Goal: Use online tool/utility: Utilize a website feature to perform a specific function

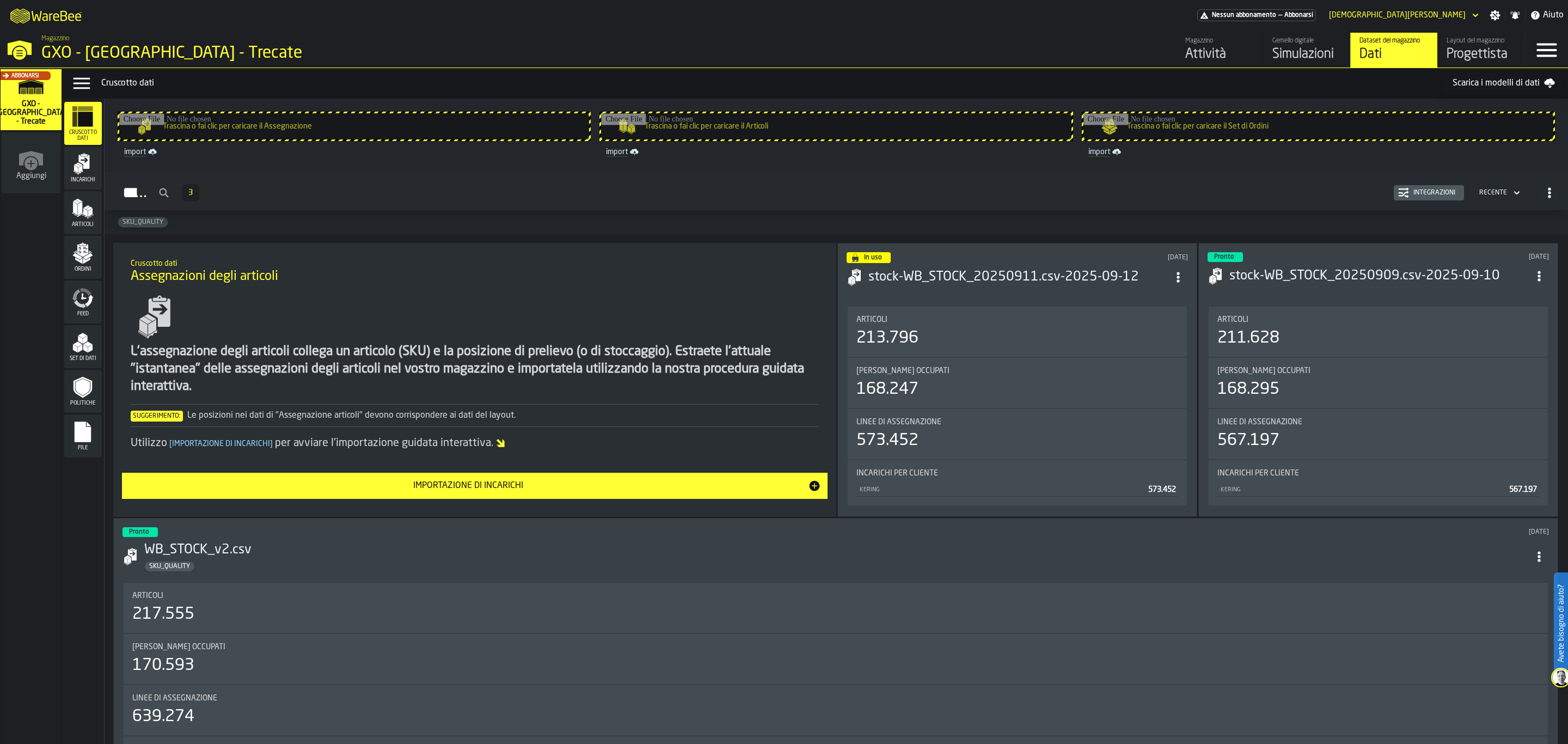
click at [77, 175] on div "Incarichi" at bounding box center [83, 168] width 38 height 30
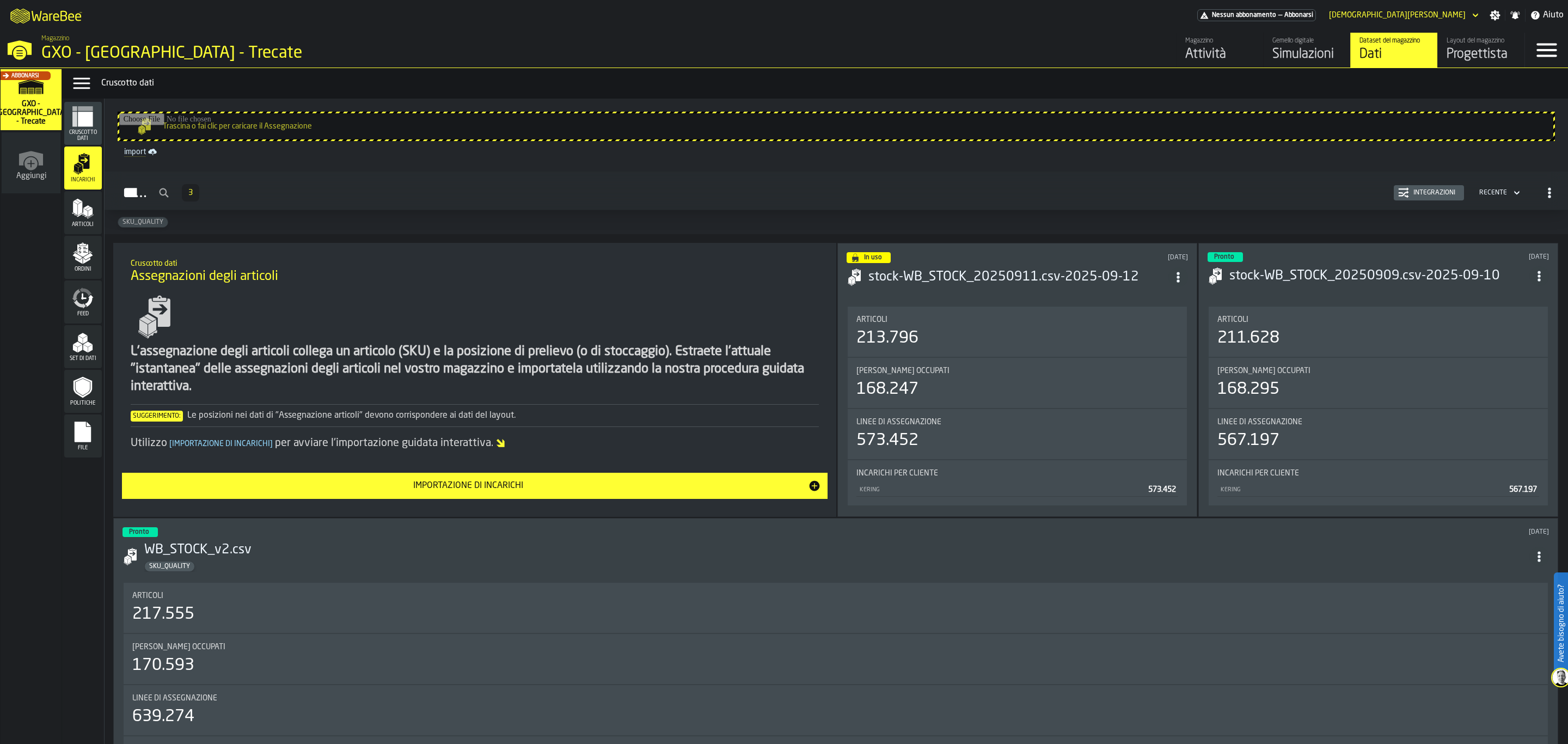
click at [92, 202] on icon "menu Articoli" at bounding box center [82, 208] width 21 height 21
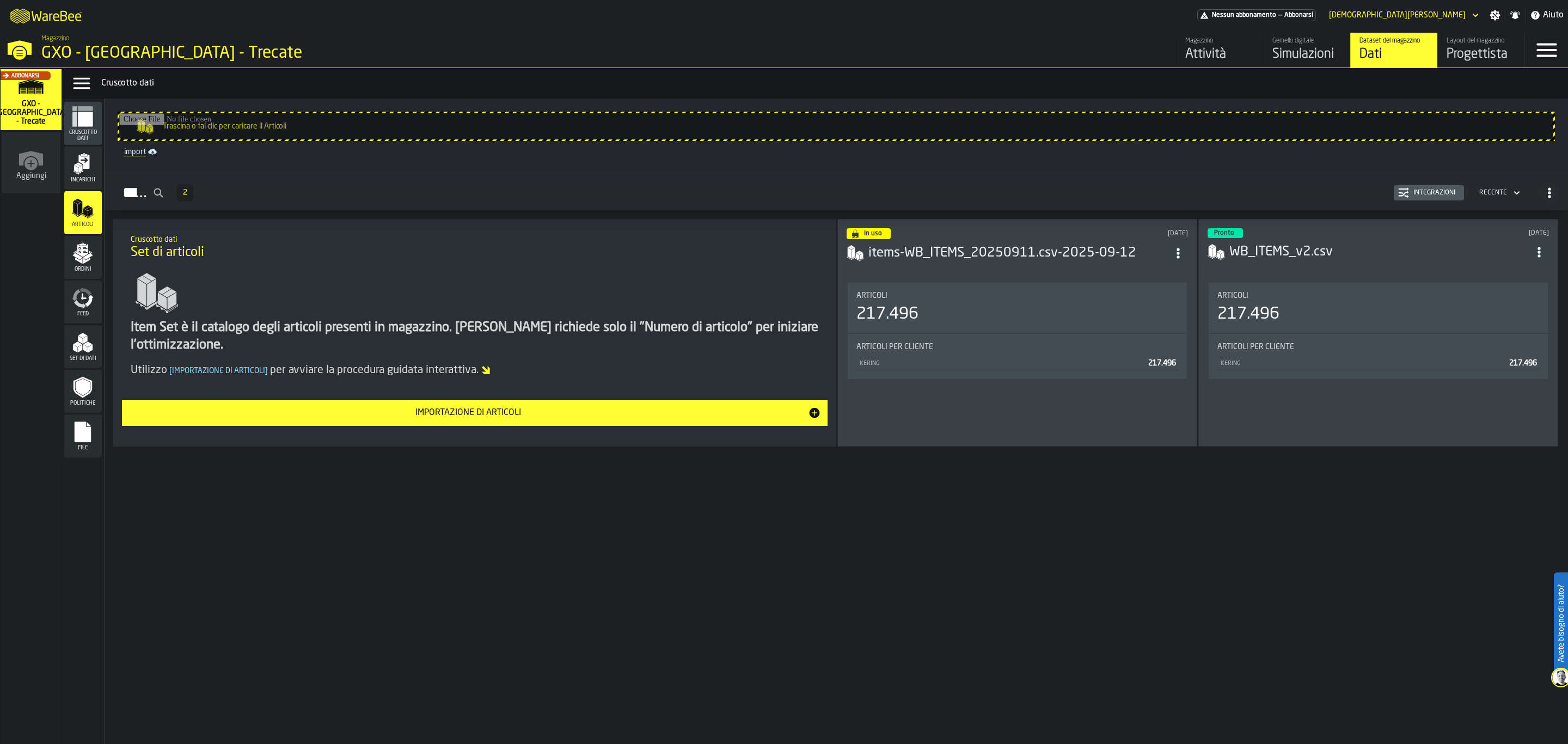
click at [1438, 188] on div "Integrazioni" at bounding box center [1429, 193] width 62 height 11
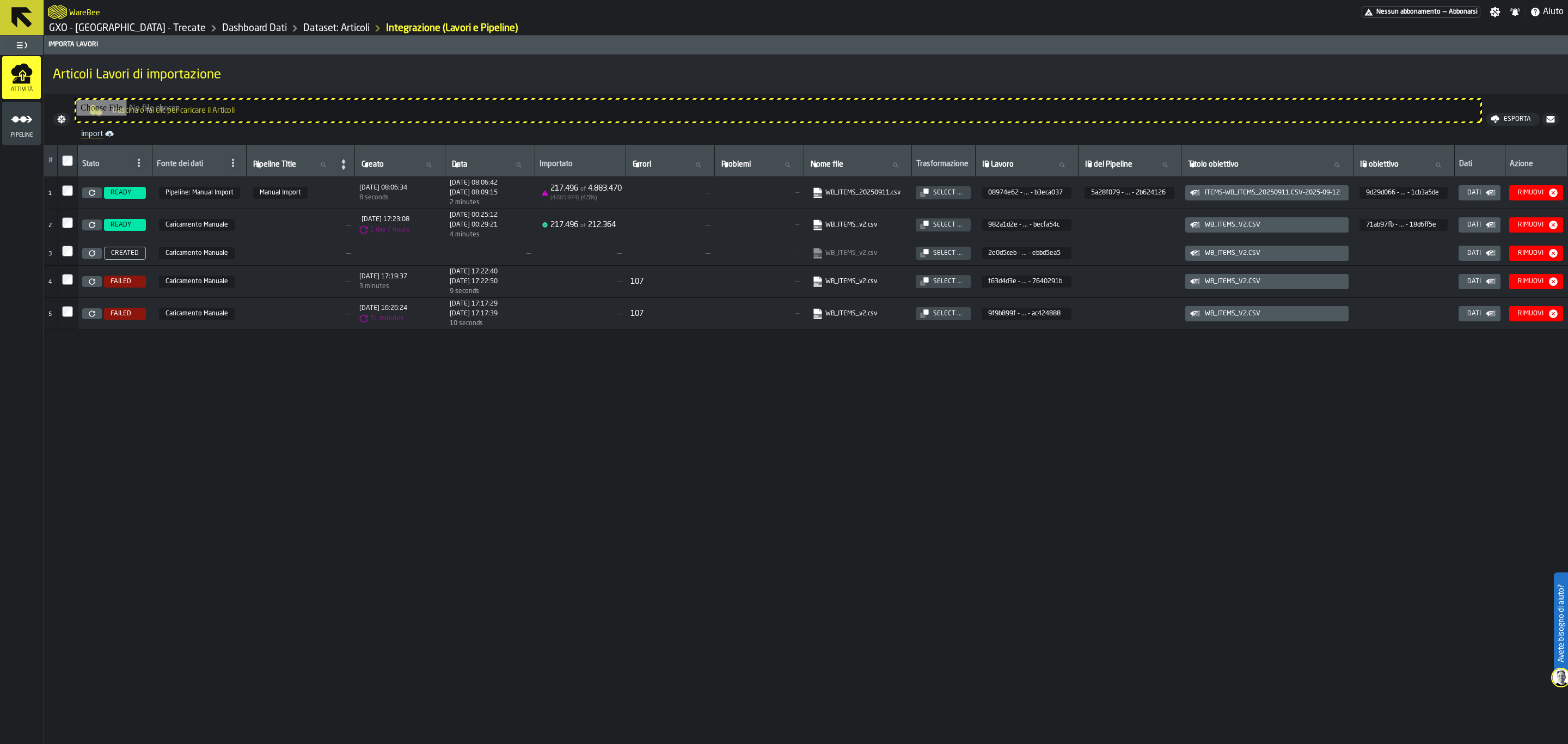
click at [5, 124] on div "Pipeline" at bounding box center [21, 123] width 39 height 30
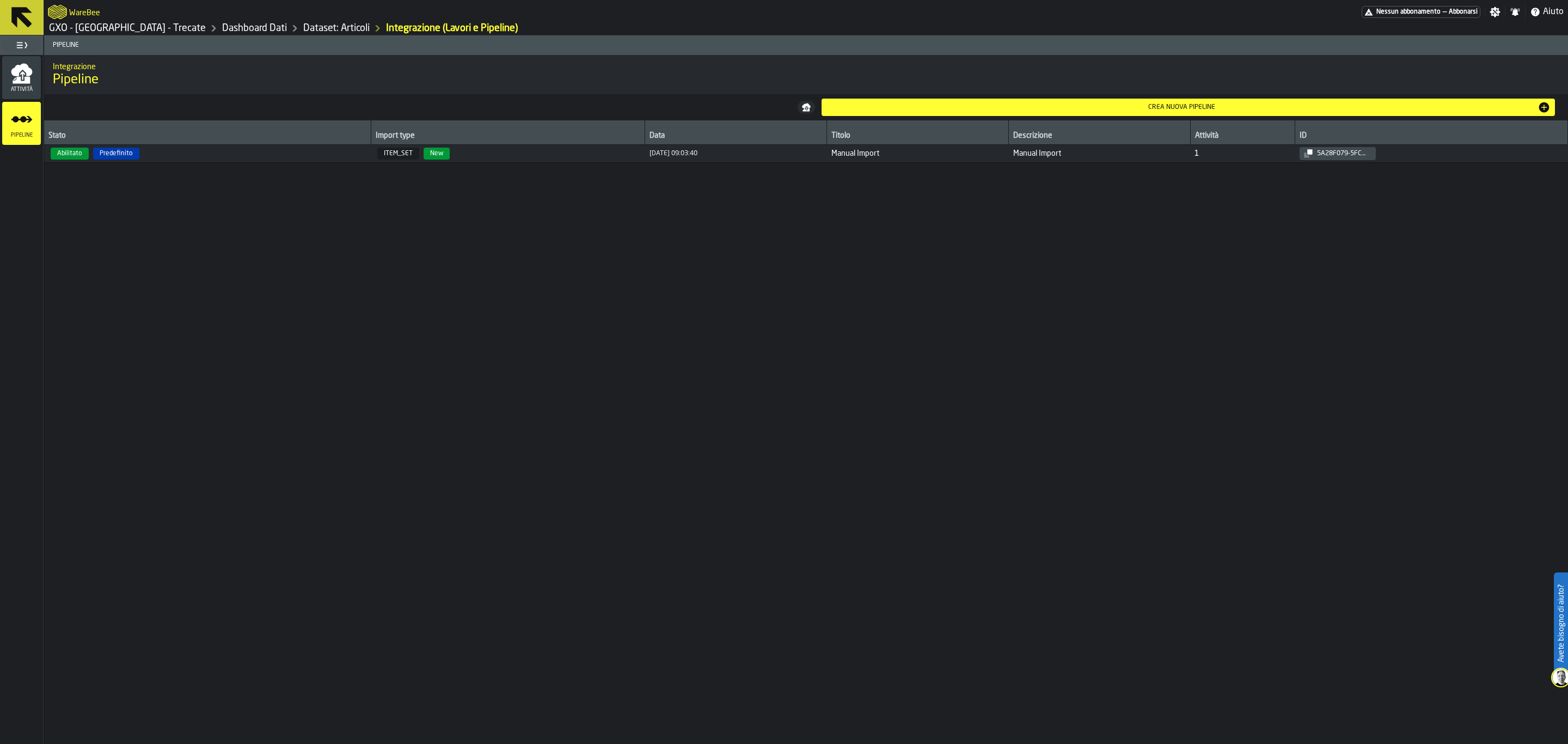
click at [1237, 111] on div "Crea nuova pipeline" at bounding box center [1182, 107] width 712 height 7
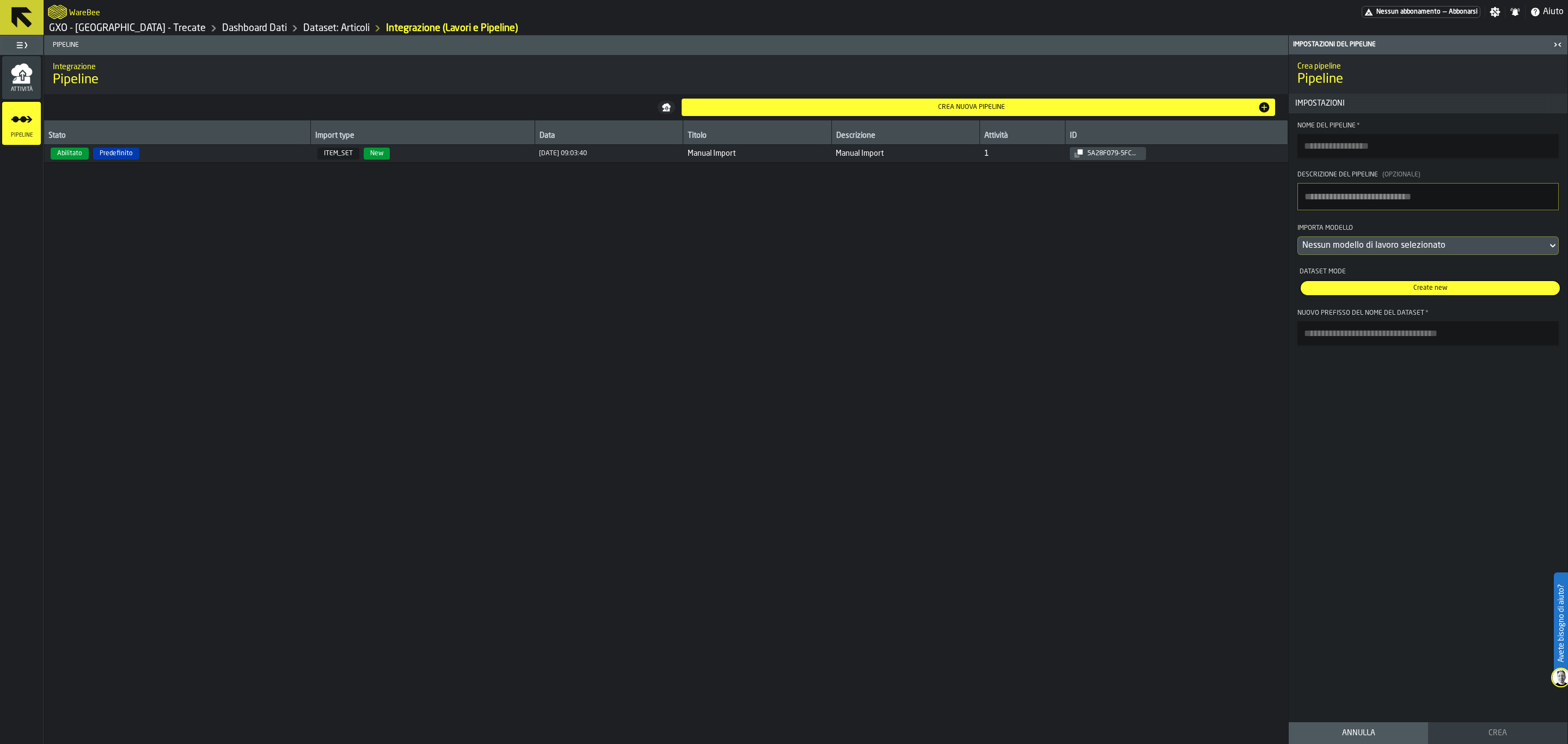
click at [1, 17] on button at bounding box center [21, 17] width 44 height 35
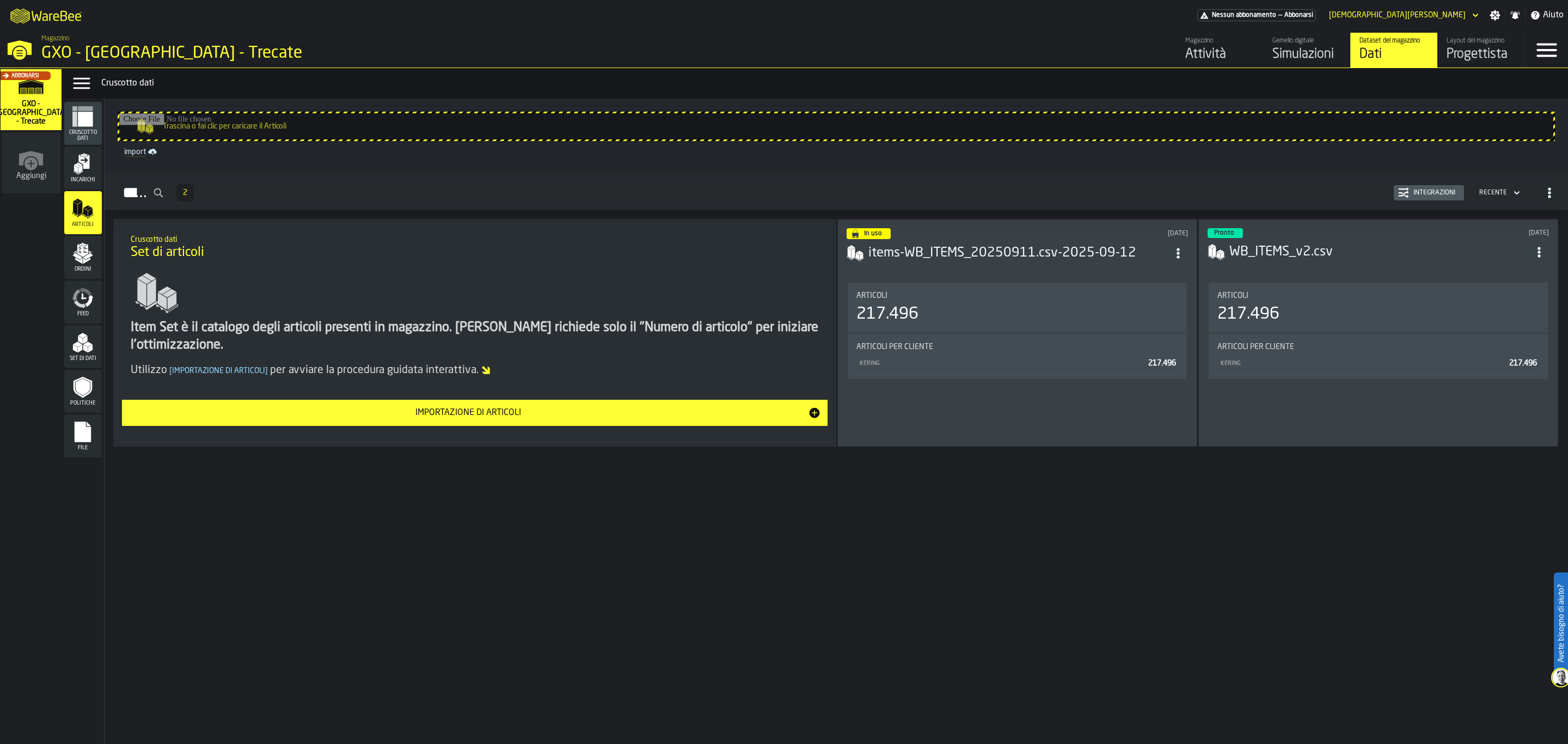
click at [77, 253] on icon "menu Ordini" at bounding box center [82, 253] width 21 height 21
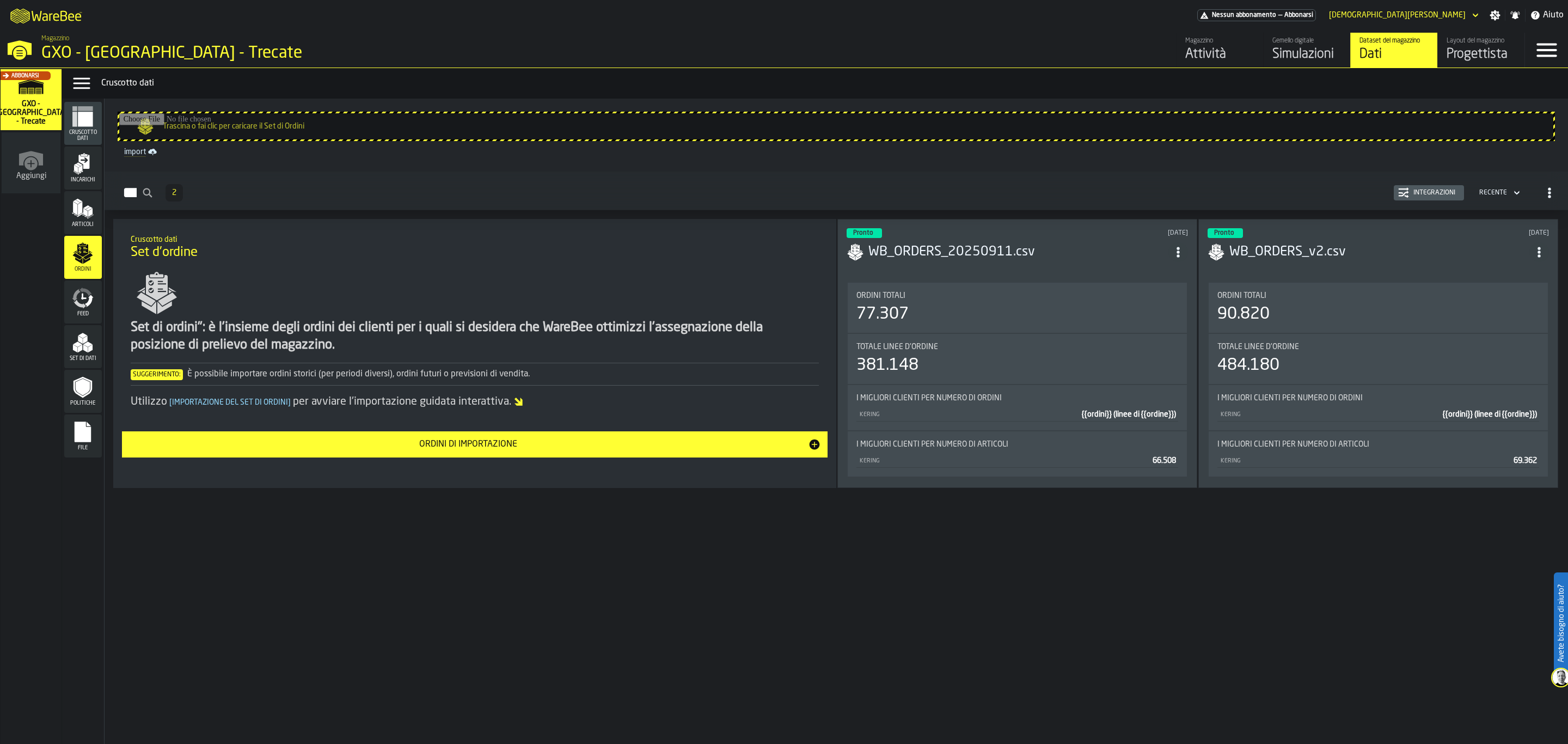
click at [82, 315] on span "Feed" at bounding box center [83, 314] width 38 height 6
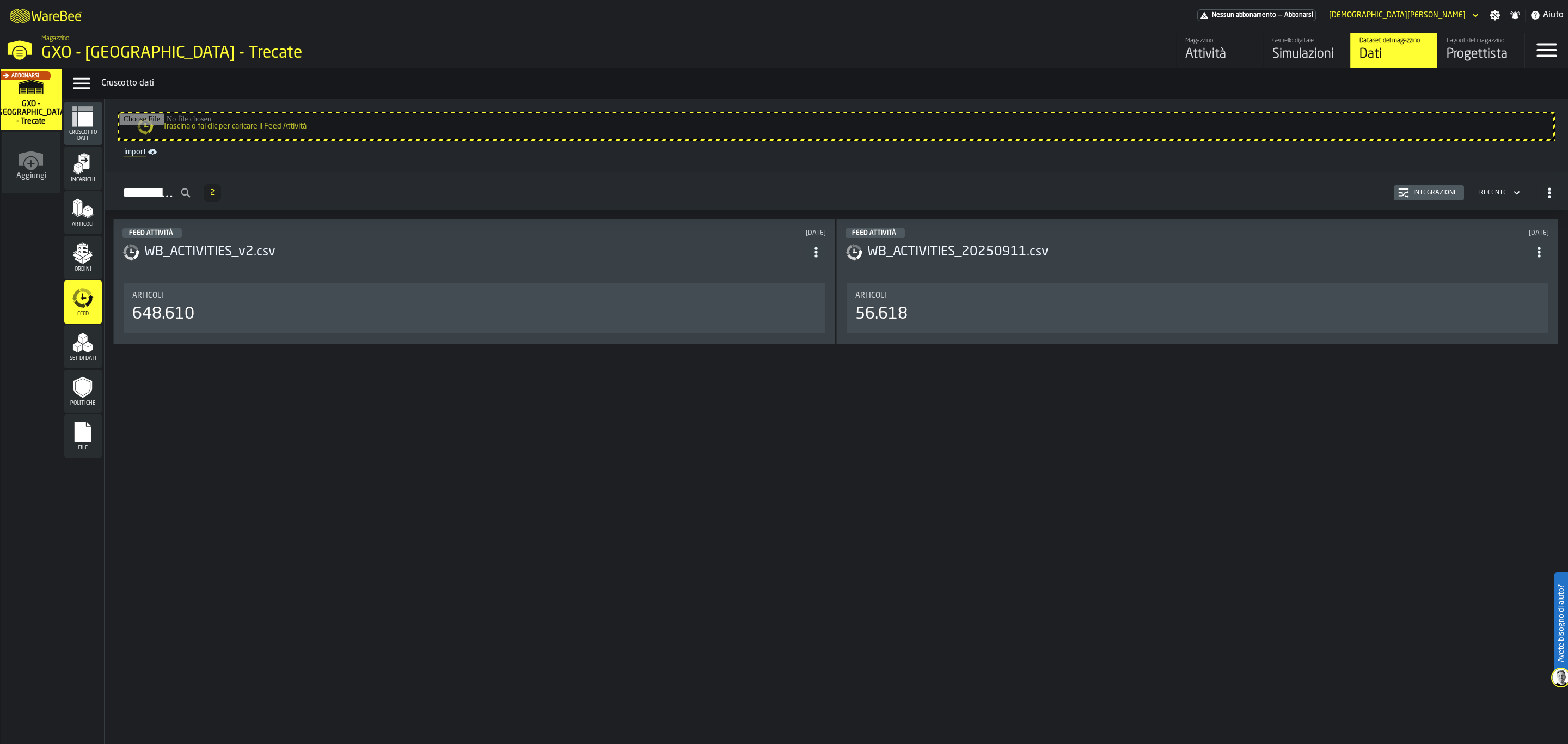
click at [82, 308] on icon "menu Feed" at bounding box center [80, 304] width 12 height 9
click at [77, 255] on polygon "menu Ordini" at bounding box center [77, 256] width 9 height 7
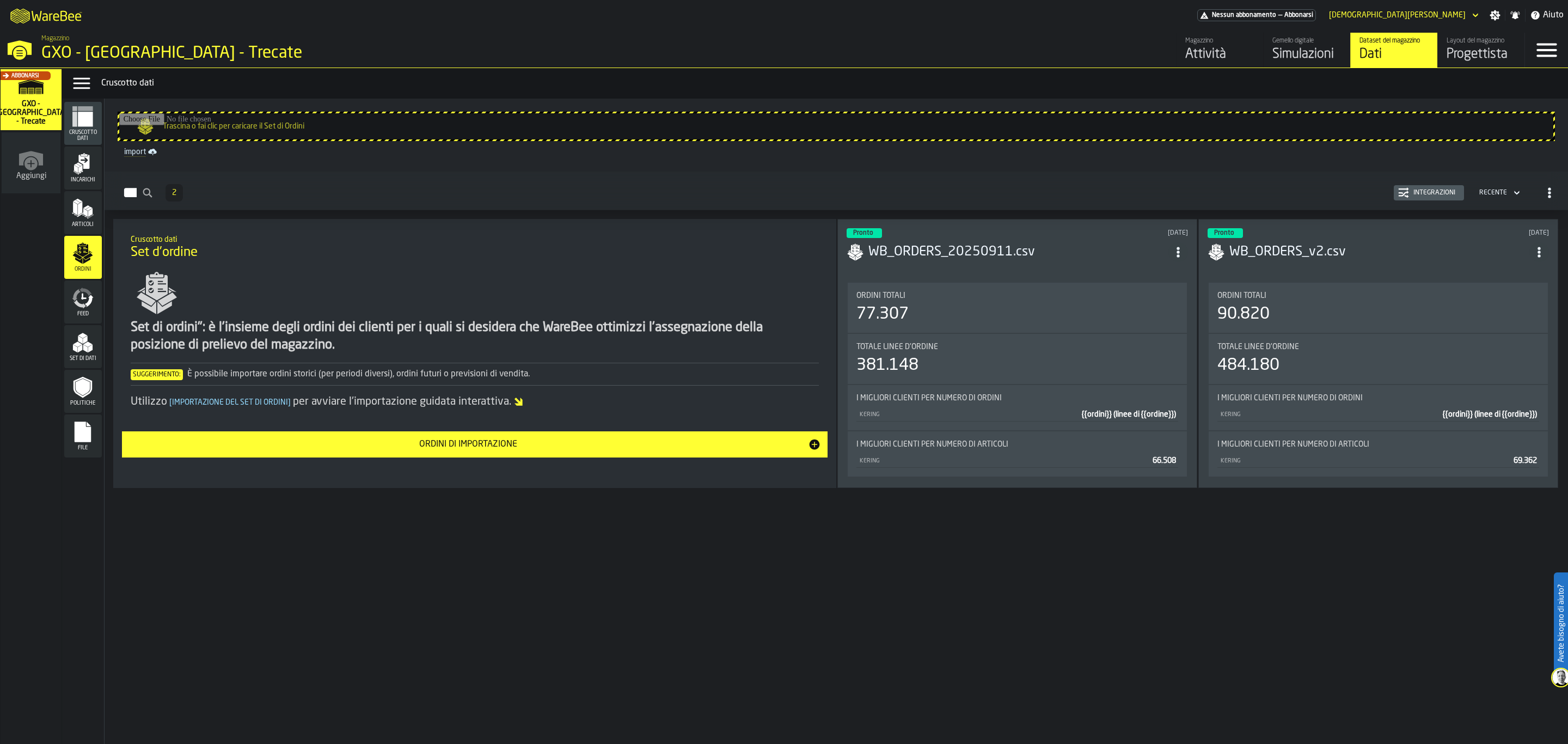
click at [79, 363] on div "Set di dati" at bounding box center [83, 346] width 38 height 43
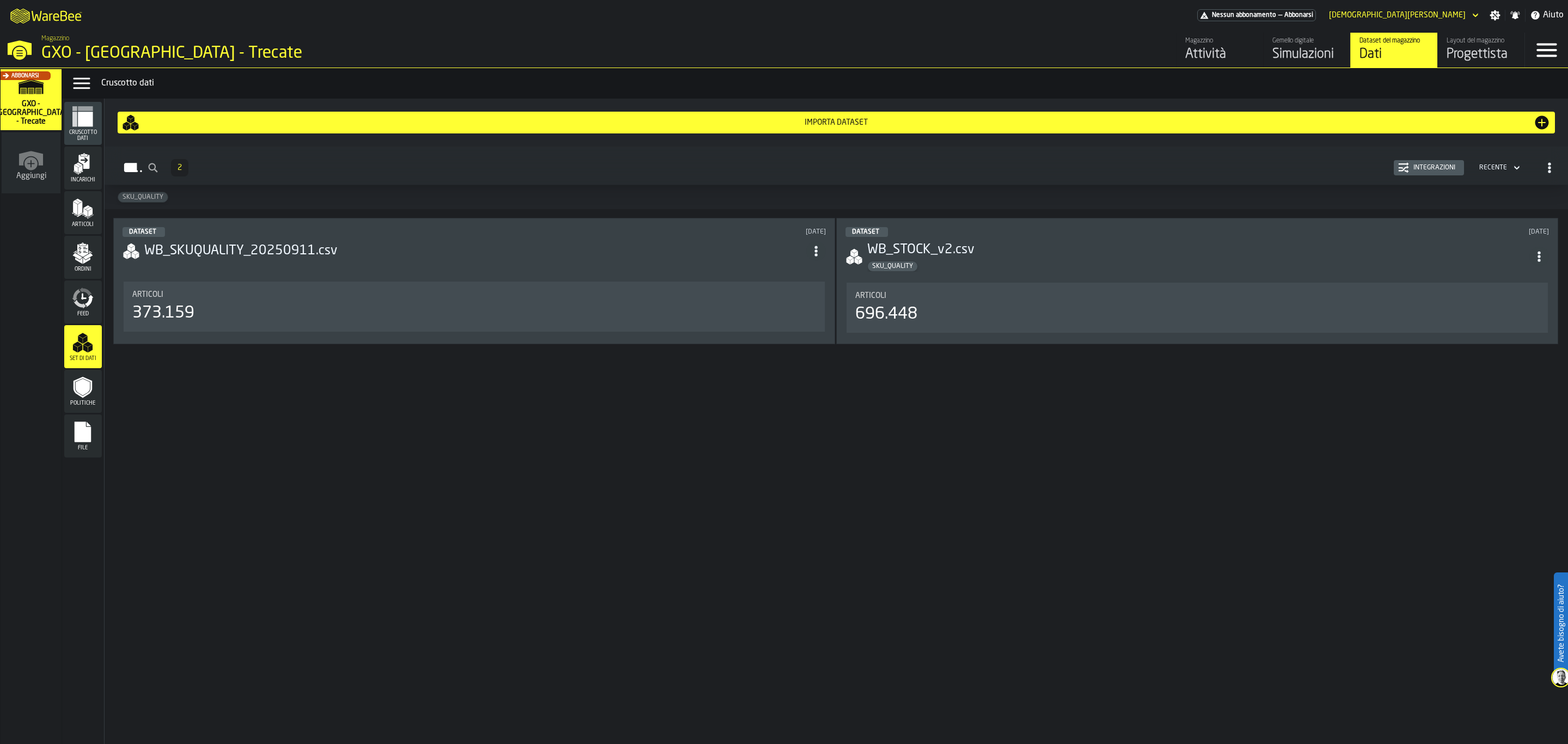
click at [84, 391] on icon "menu Politiche" at bounding box center [82, 388] width 14 height 17
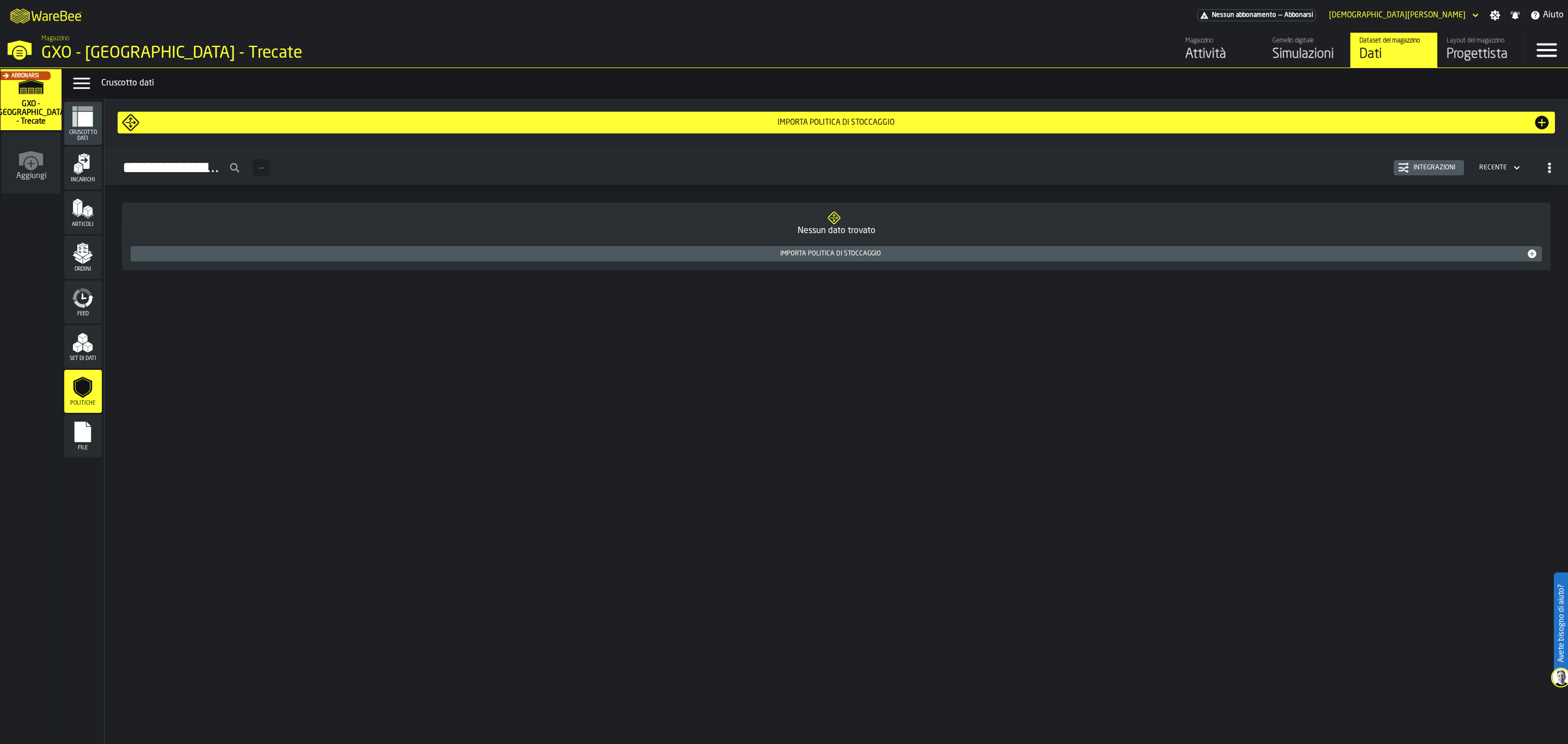
click at [84, 439] on rect "menu File" at bounding box center [83, 435] width 16 height 7
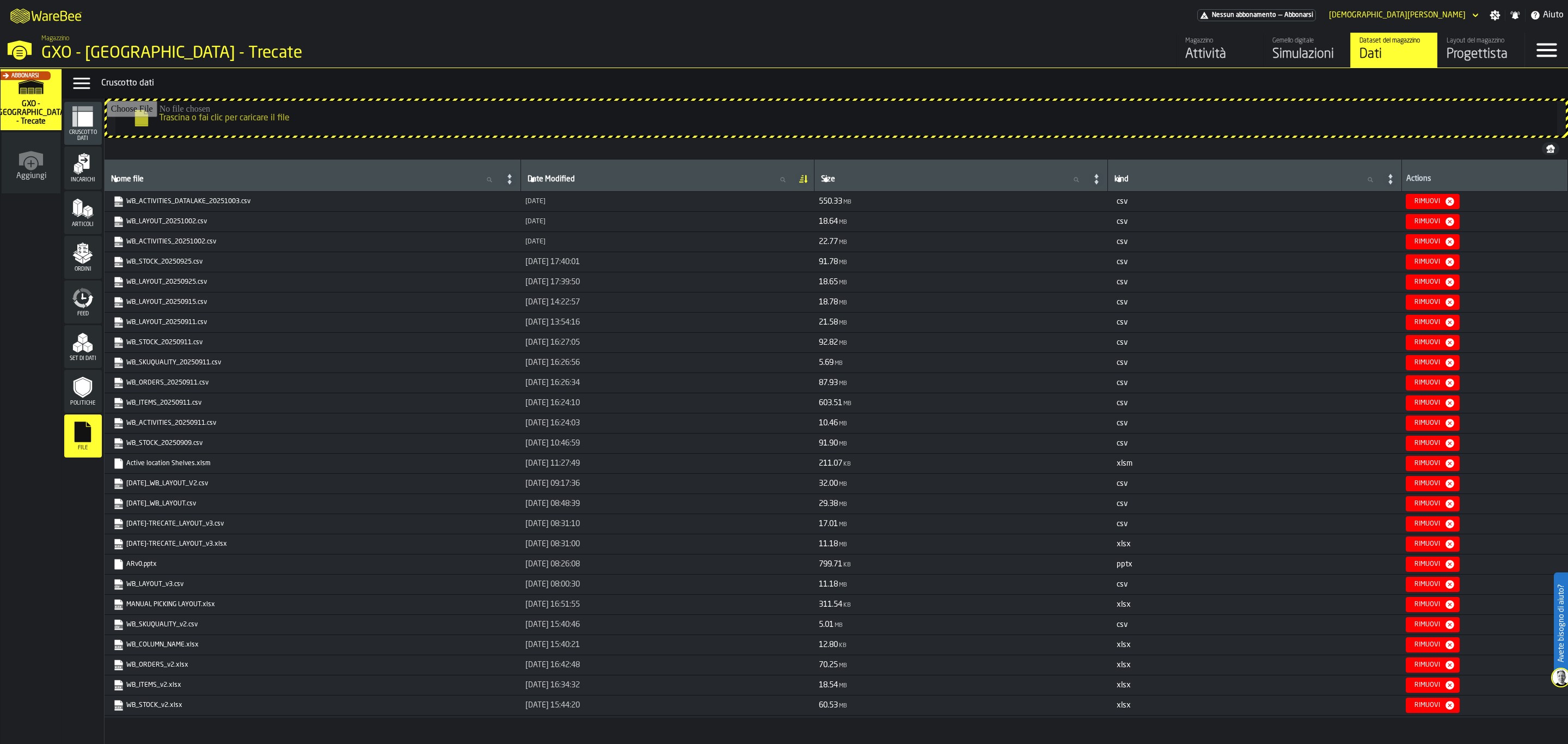
drag, startPoint x: 86, startPoint y: 391, endPoint x: 90, endPoint y: 398, distance: 8.1
click at [86, 398] on icon "menu Politiche" at bounding box center [82, 387] width 21 height 21
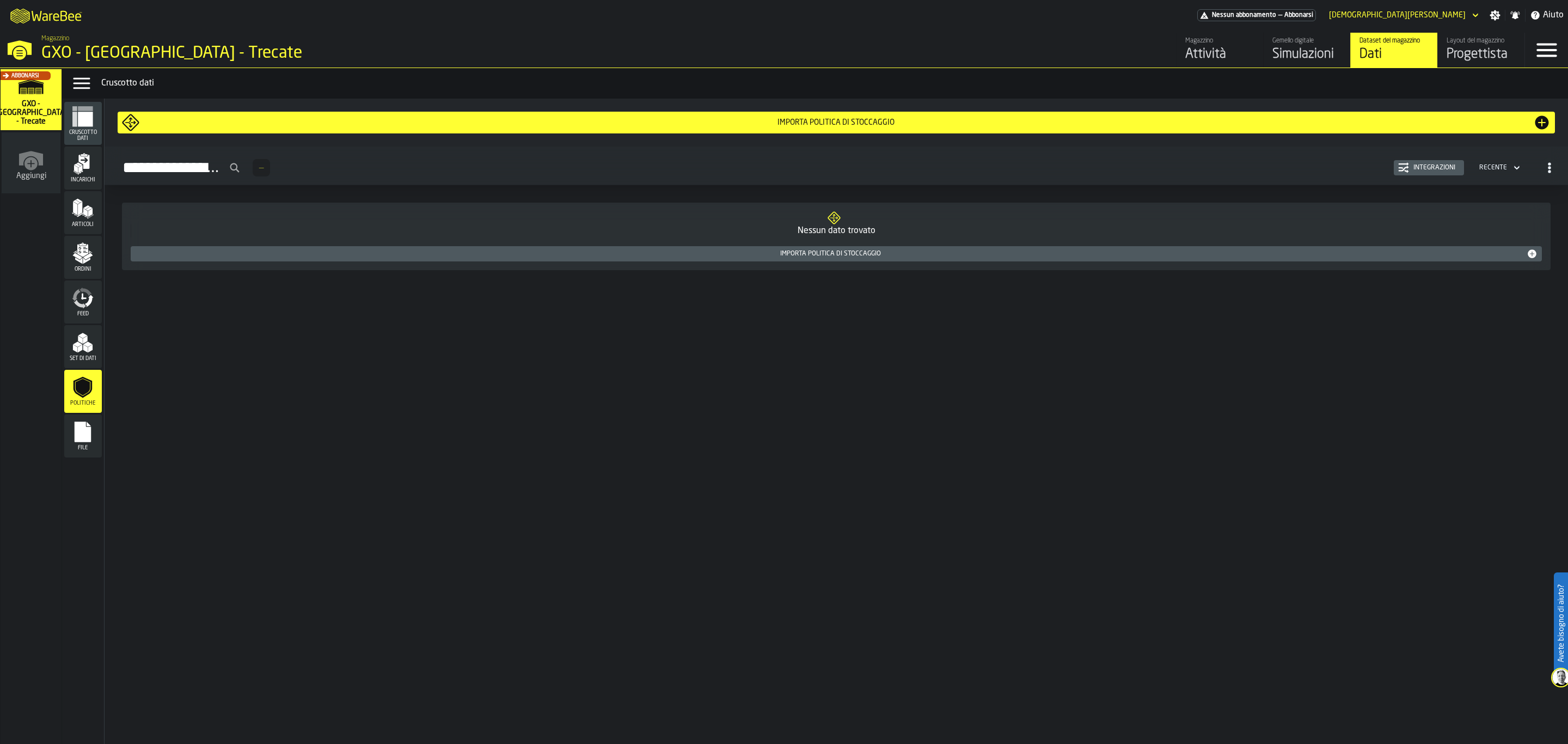
click at [81, 431] on icon "menu File" at bounding box center [83, 431] width 16 height 21
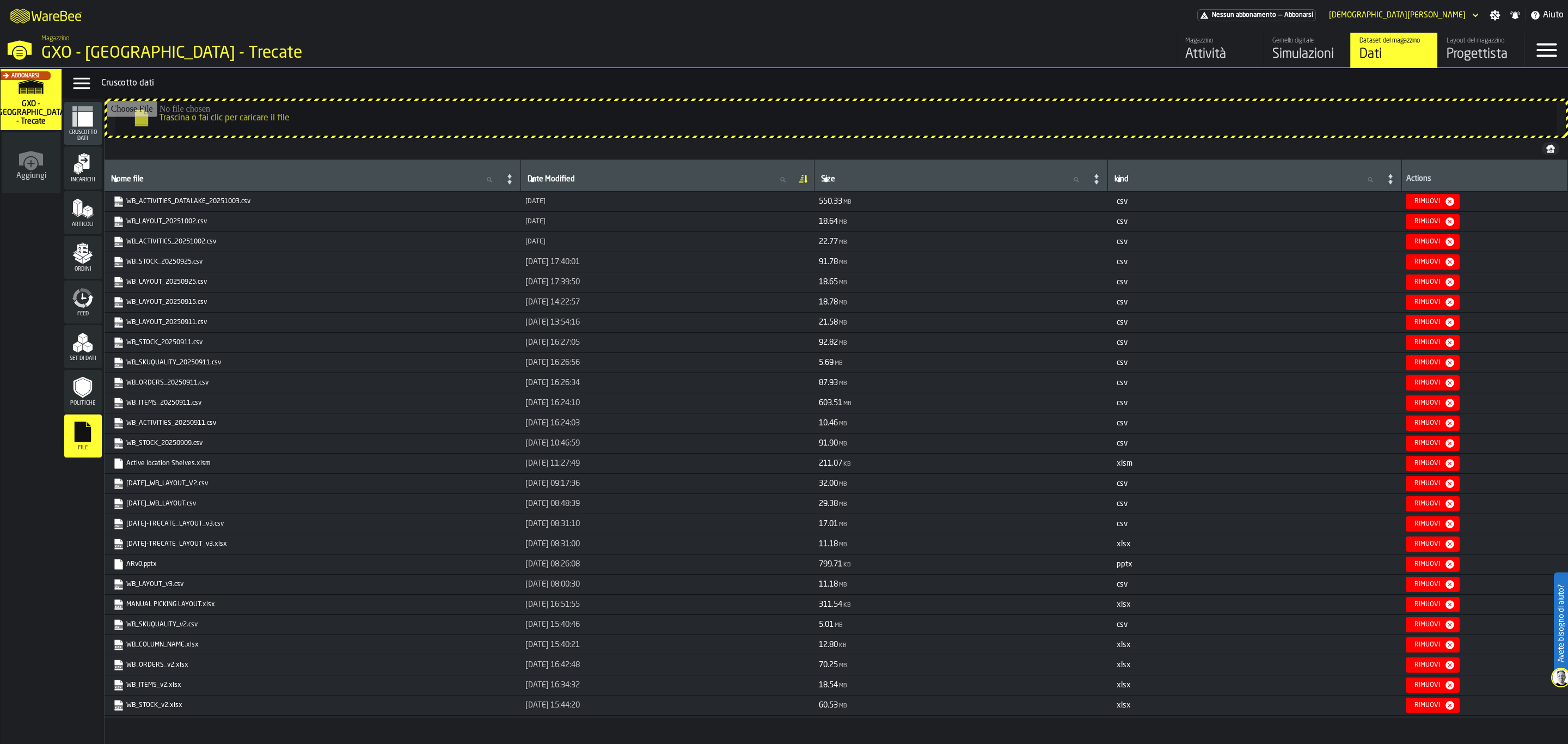
click at [79, 332] on icon "menu Set di dati" at bounding box center [82, 342] width 21 height 21
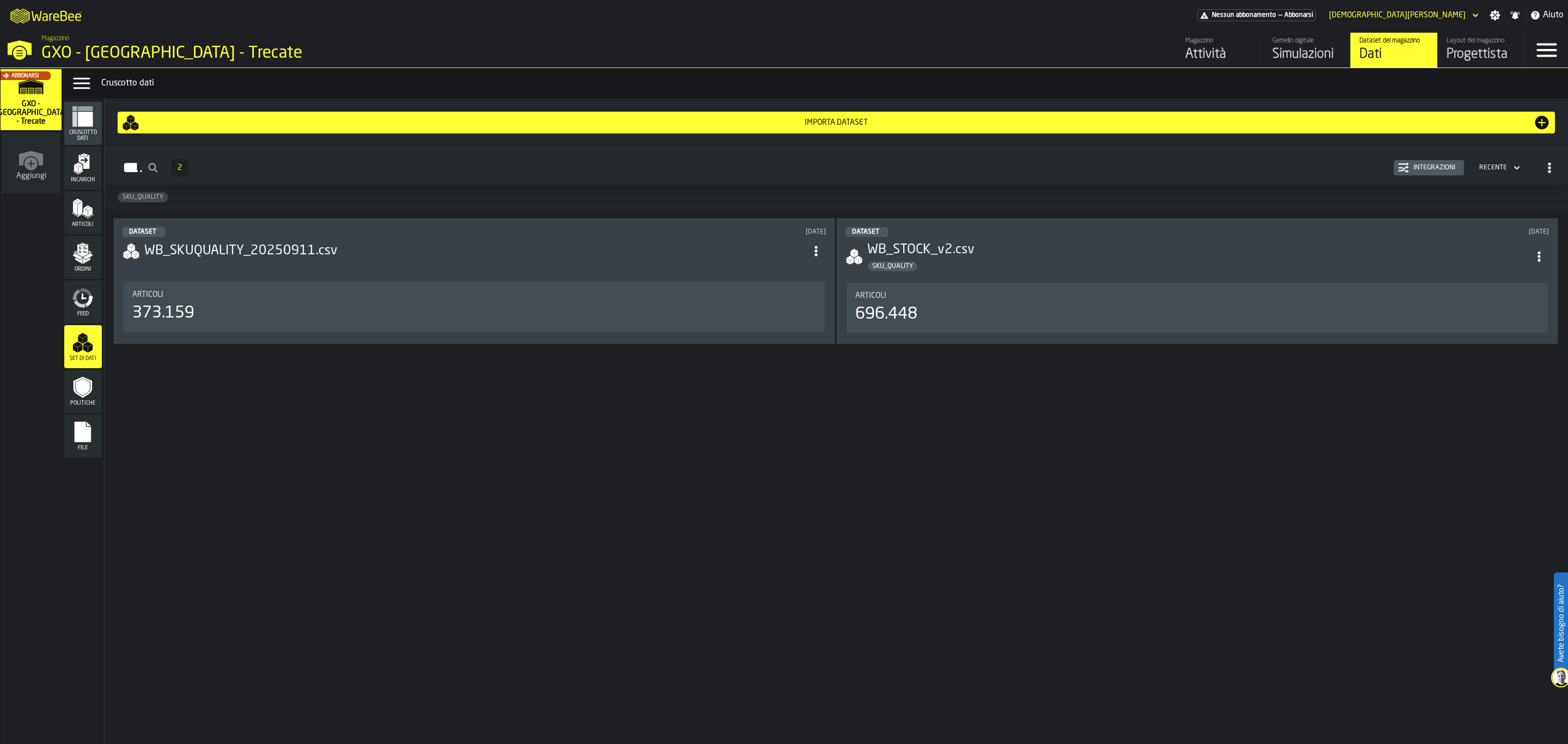
click at [72, 283] on div "Feed" at bounding box center [83, 302] width 38 height 43
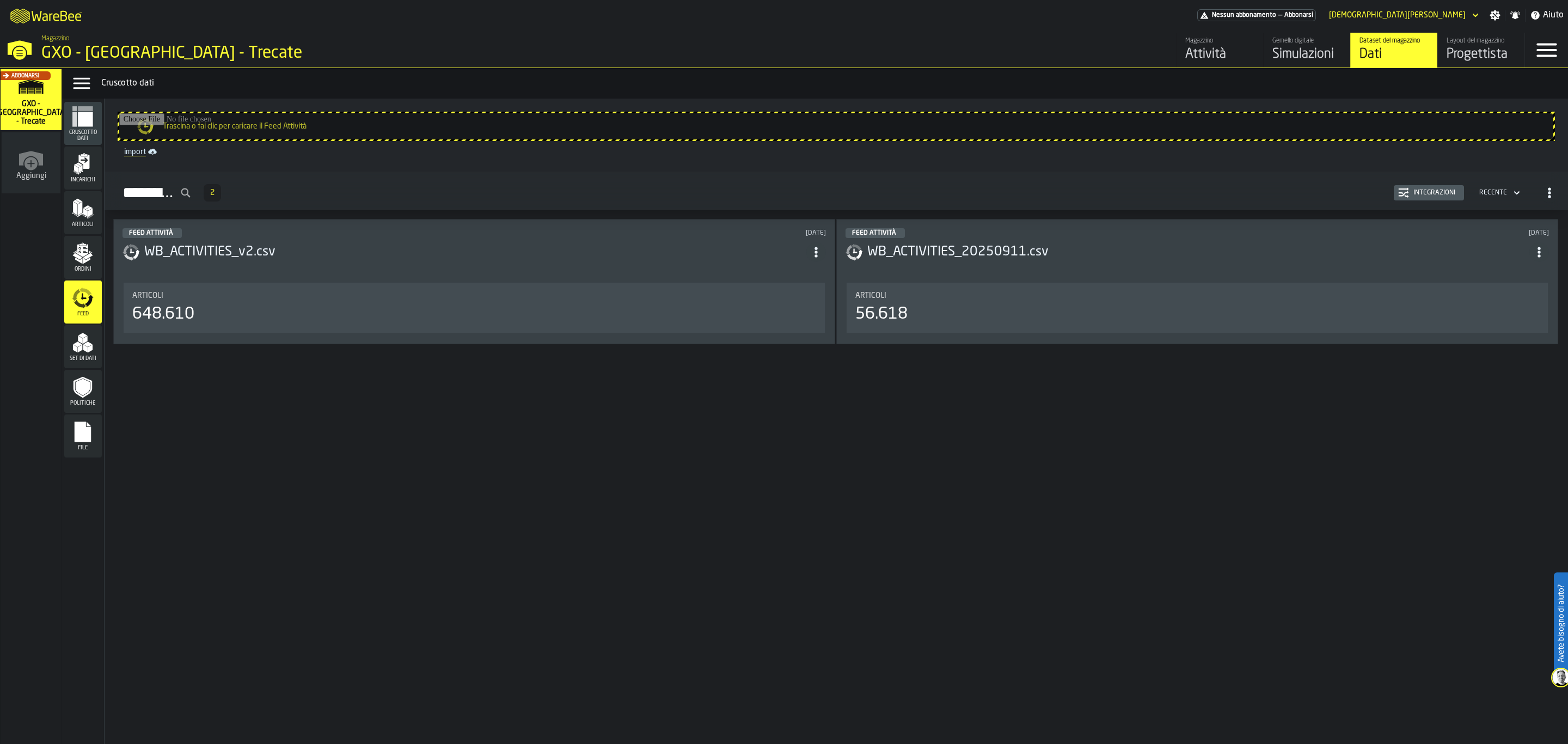
click at [76, 242] on div "Ordini" at bounding box center [83, 258] width 38 height 43
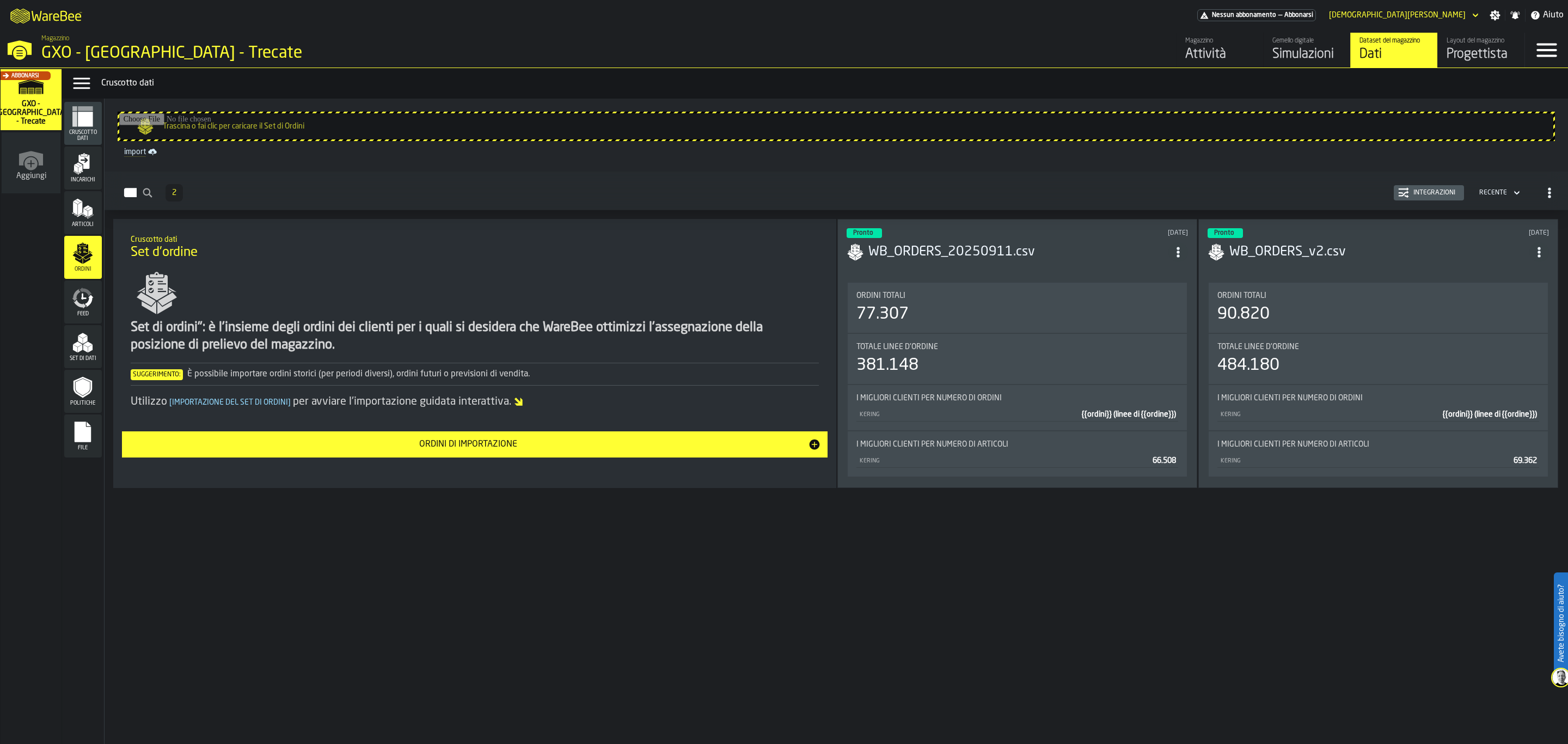
click at [77, 217] on icon "menu Articoli" at bounding box center [82, 208] width 21 height 21
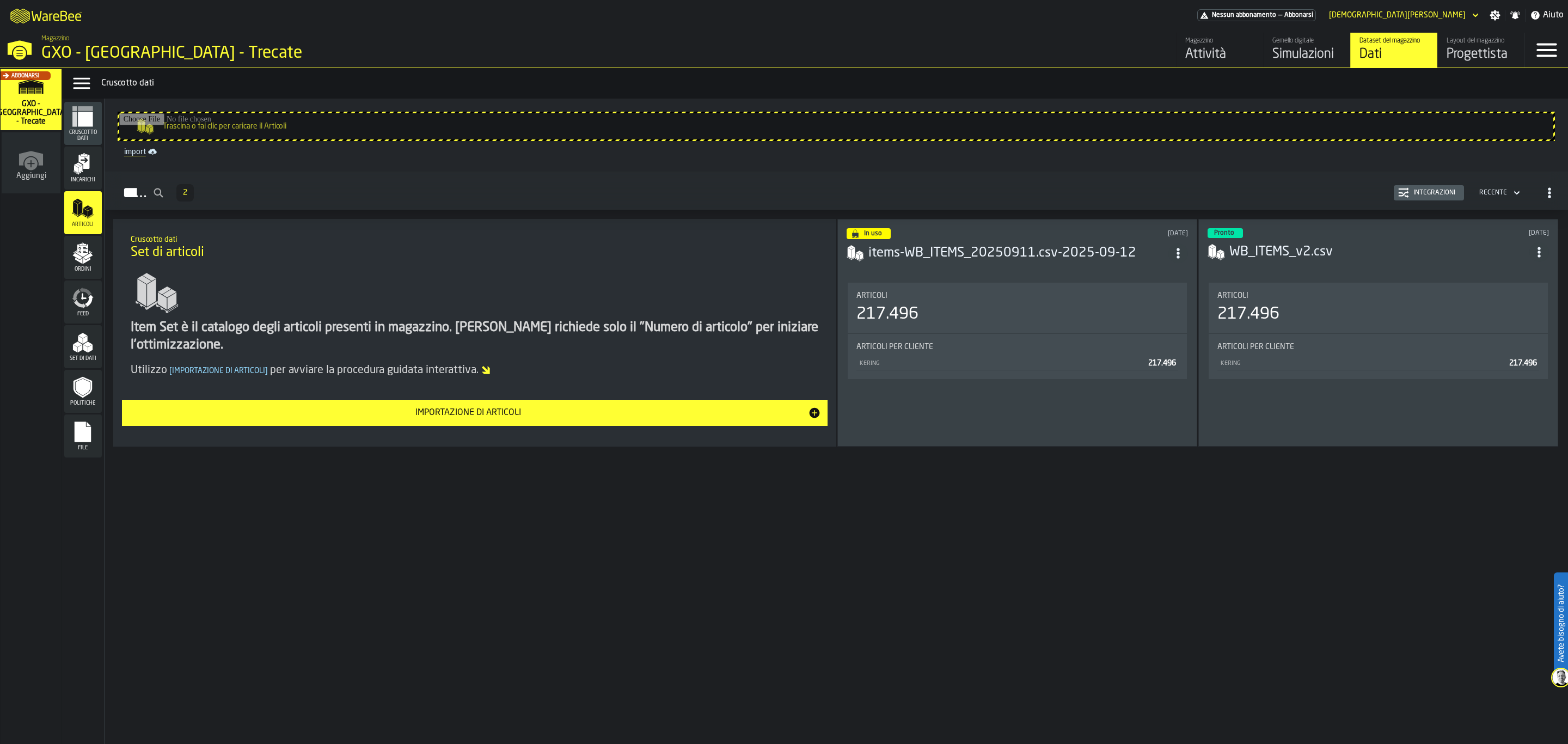
click at [77, 188] on div "Incarichi" at bounding box center [83, 168] width 38 height 43
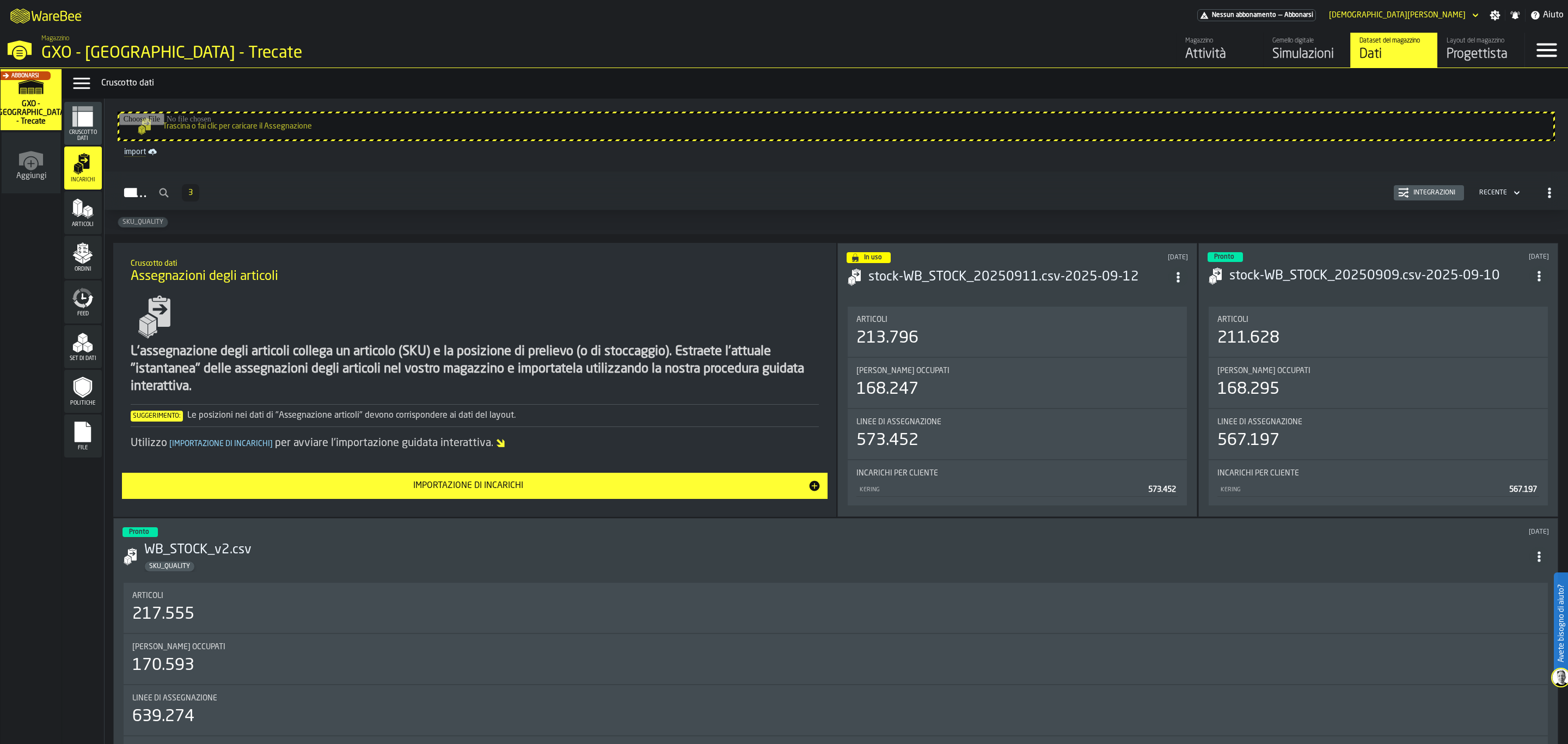
scroll to position [103, 0]
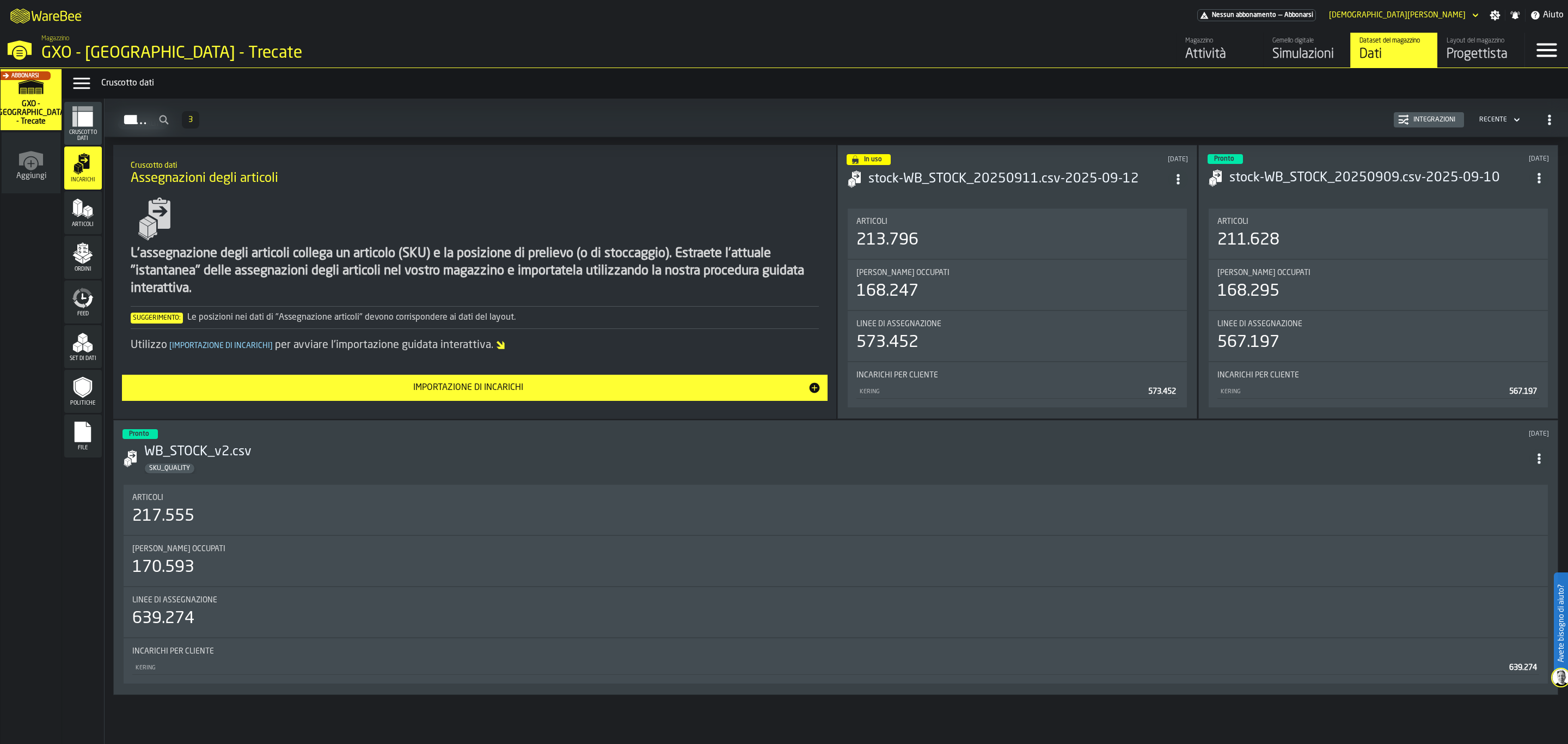
click at [77, 436] on rect "menu File" at bounding box center [83, 435] width 16 height 7
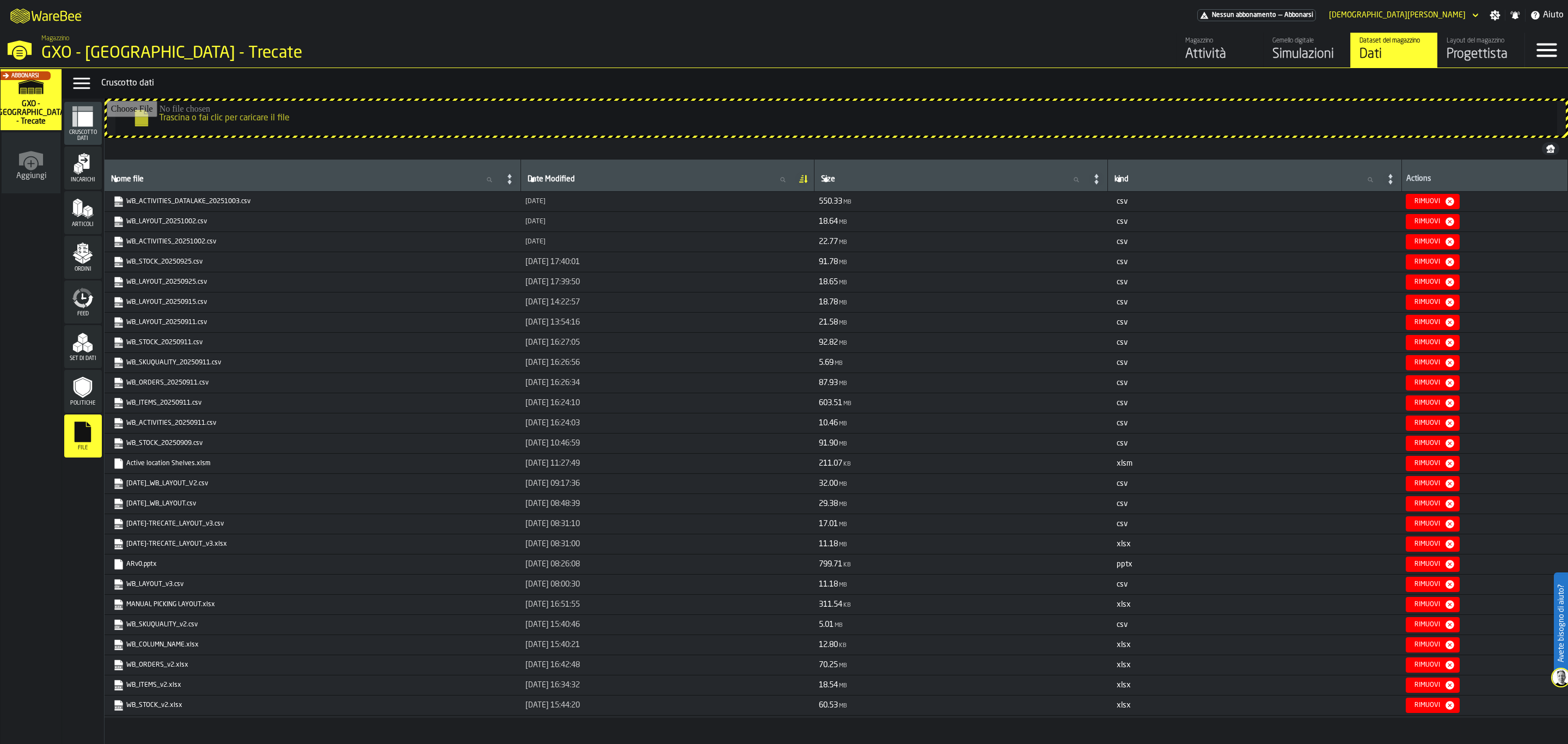
click at [1493, 35] on link "Layout del magazzino Progettista" at bounding box center [1482, 50] width 87 height 35
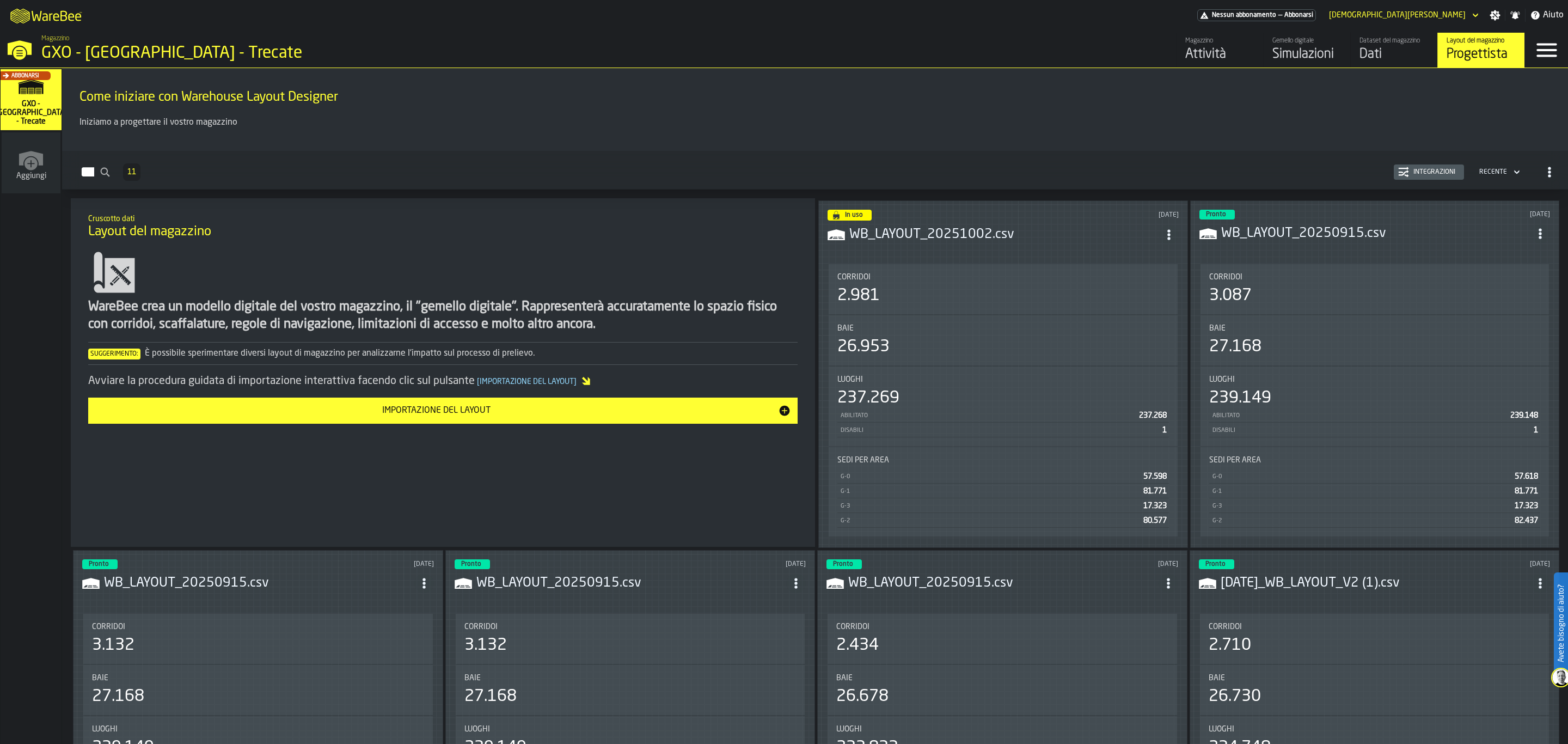
click at [1373, 53] on div "Dati" at bounding box center [1394, 54] width 69 height 17
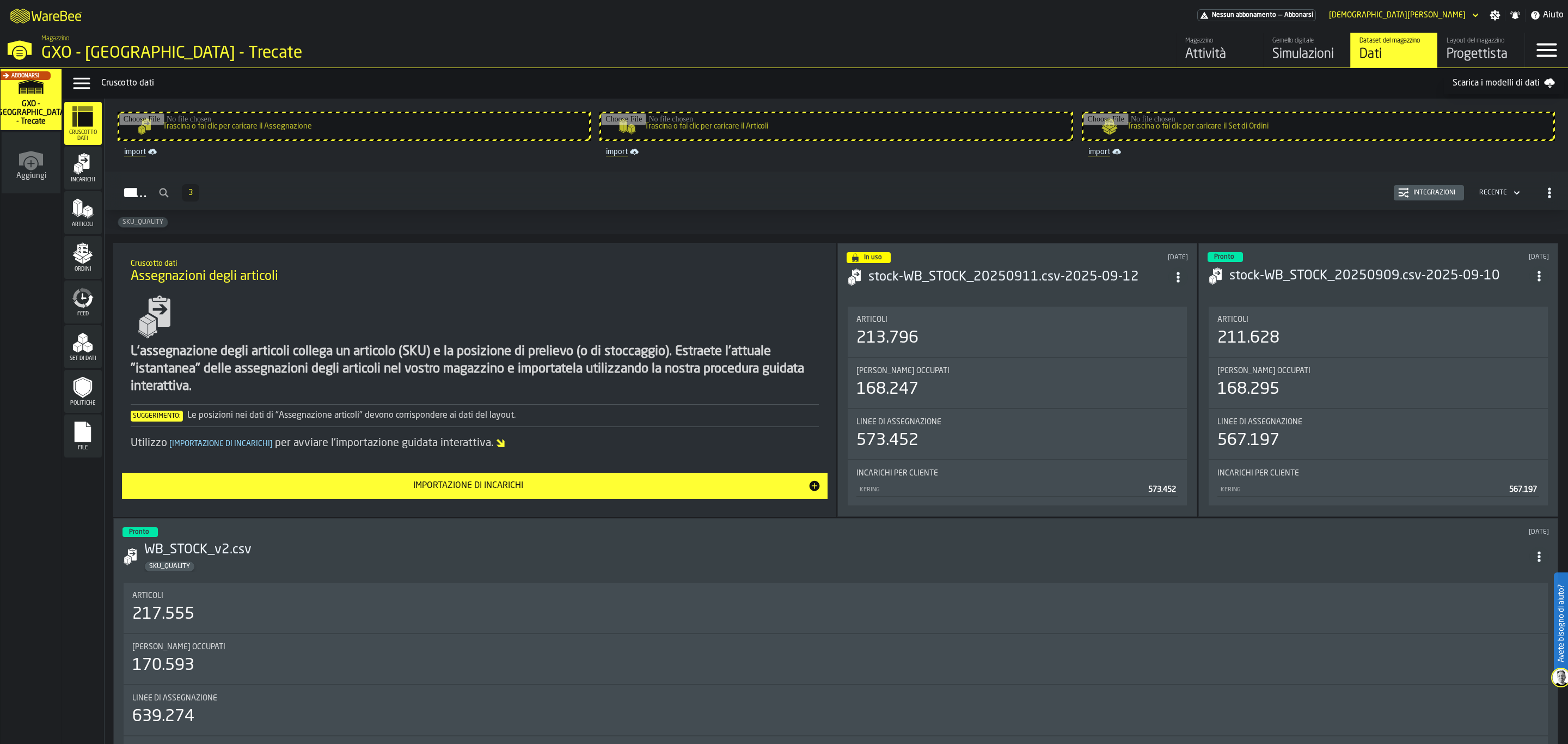
click at [1285, 44] on div "Gemello digitale" at bounding box center [1307, 40] width 69 height 7
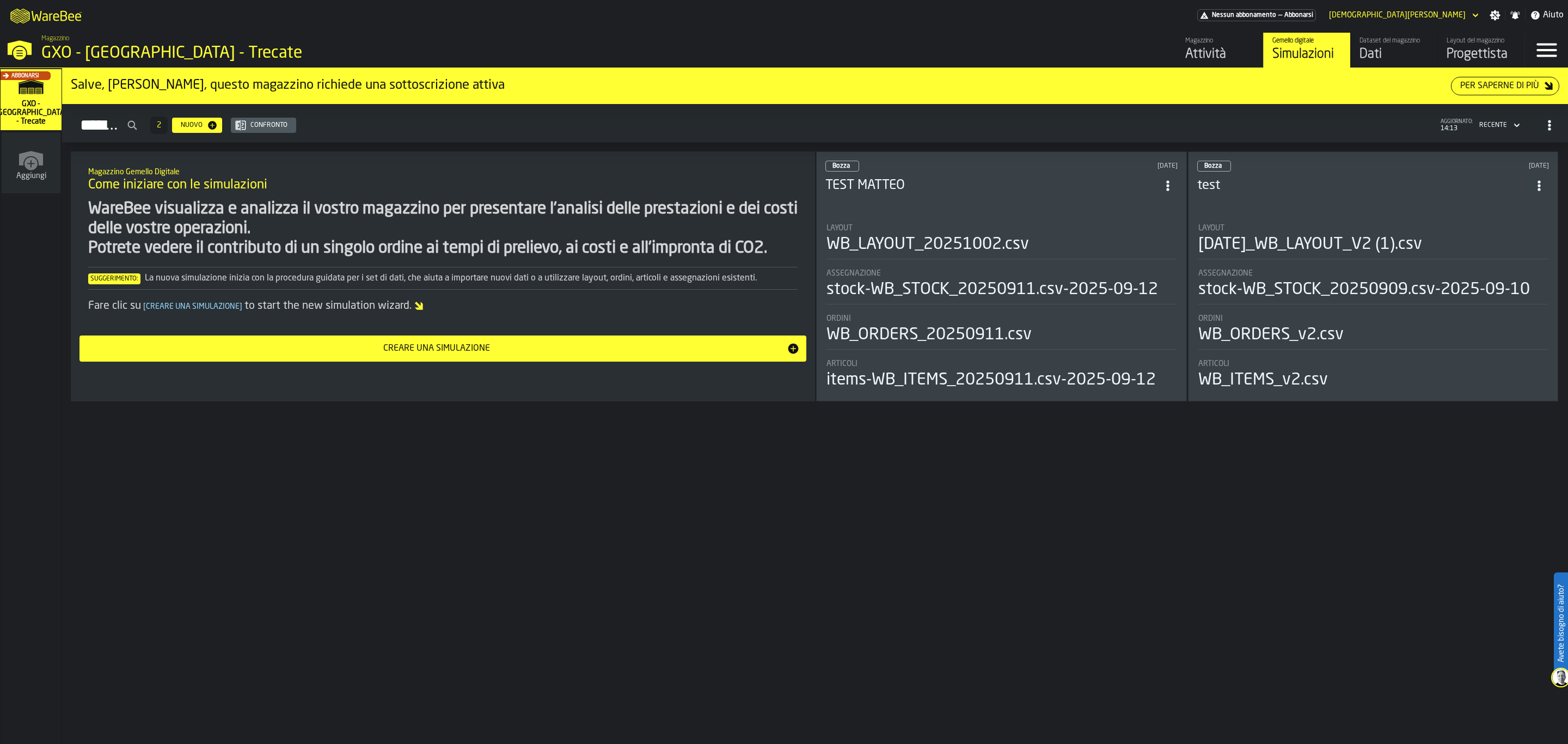
click at [1053, 230] on div "Layout" at bounding box center [1002, 228] width 350 height 9
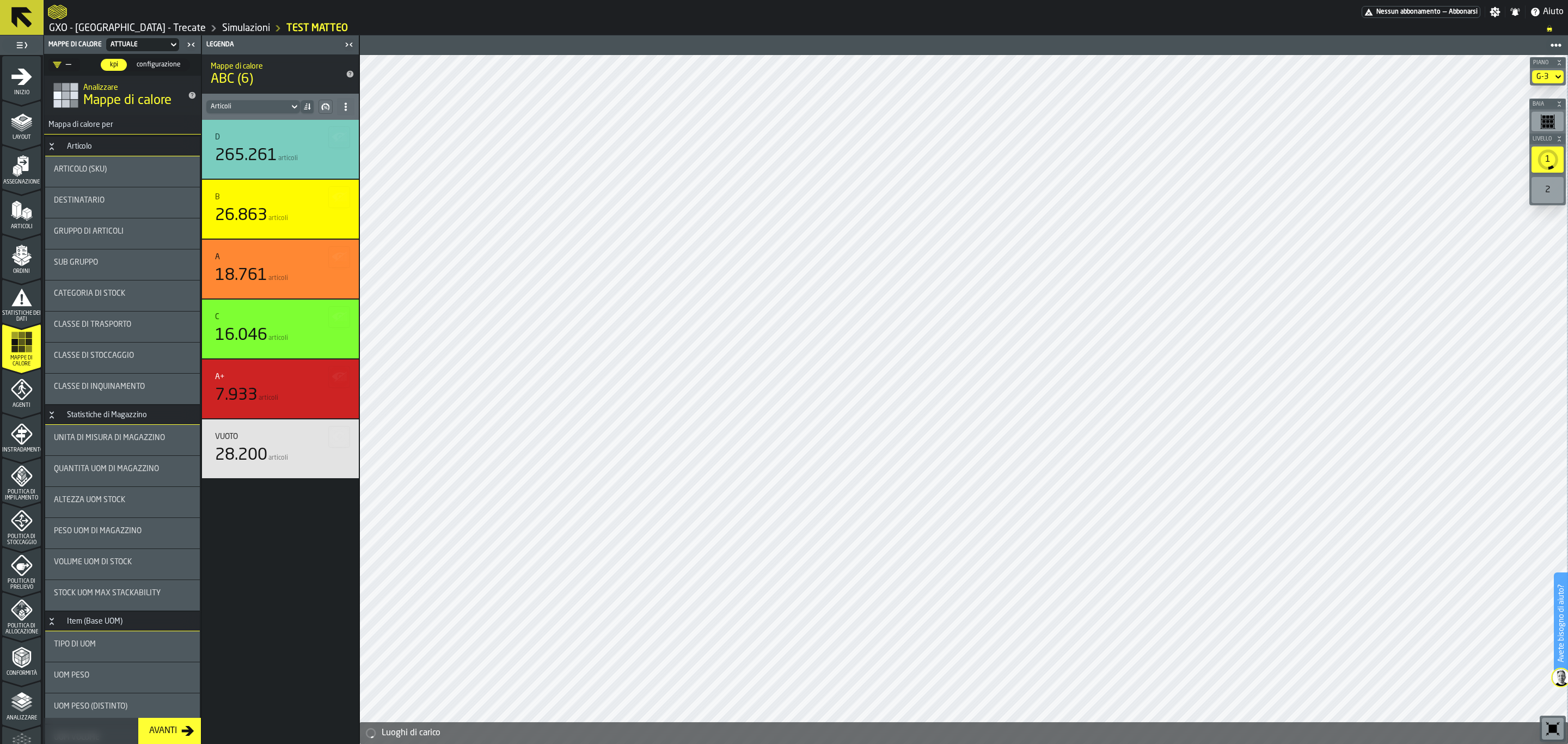
click at [1539, 75] on div "G-3" at bounding box center [1542, 77] width 12 height 9
click at [1515, 120] on div "G-1" at bounding box center [1529, 123] width 57 height 13
click at [1536, 73] on div "G-1" at bounding box center [1542, 77] width 21 height 13
click at [1538, 96] on div "G-0" at bounding box center [1529, 96] width 57 height 13
click at [1551, 66] on button "Piano" at bounding box center [1548, 63] width 36 height 11
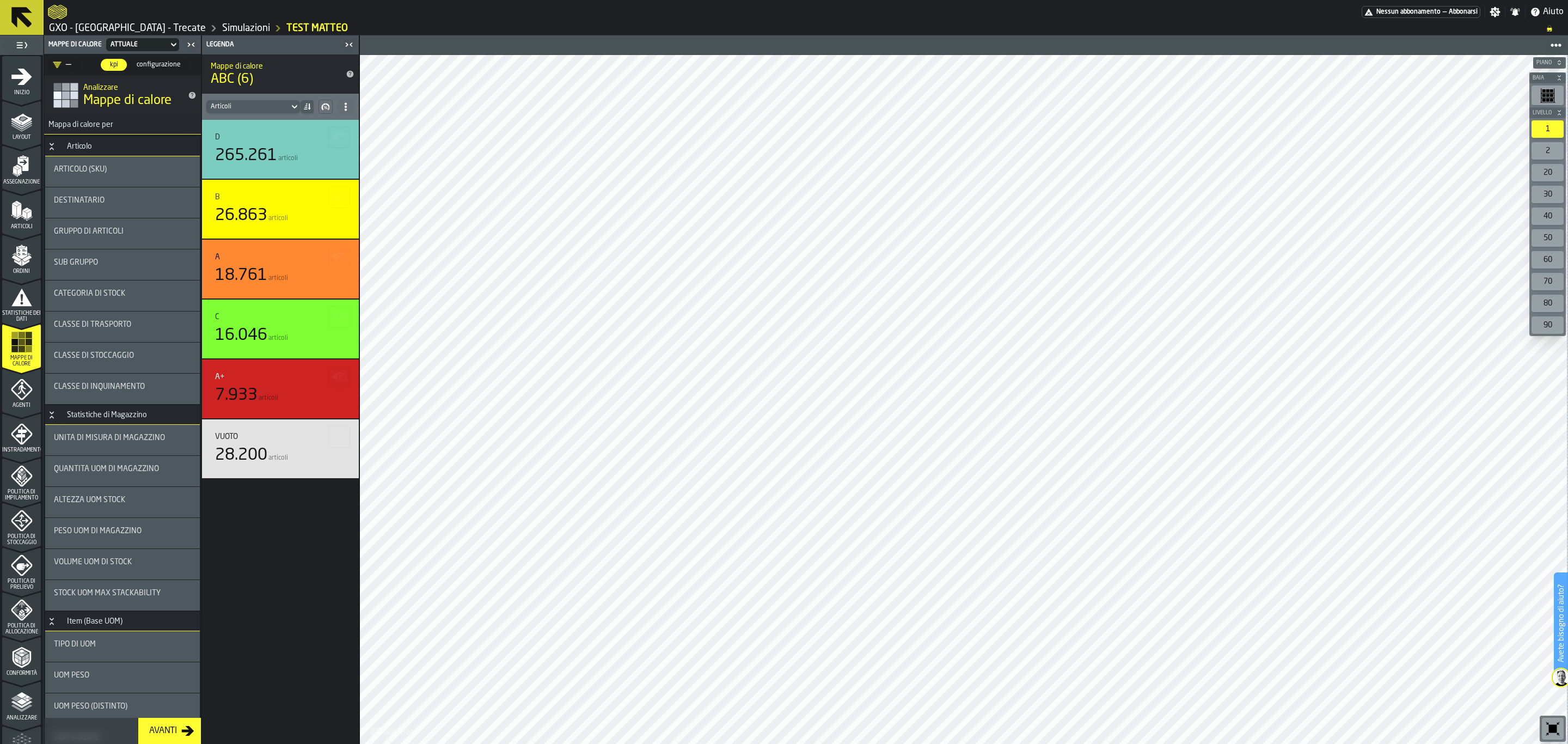
click at [36, 14] on button at bounding box center [21, 17] width 44 height 35
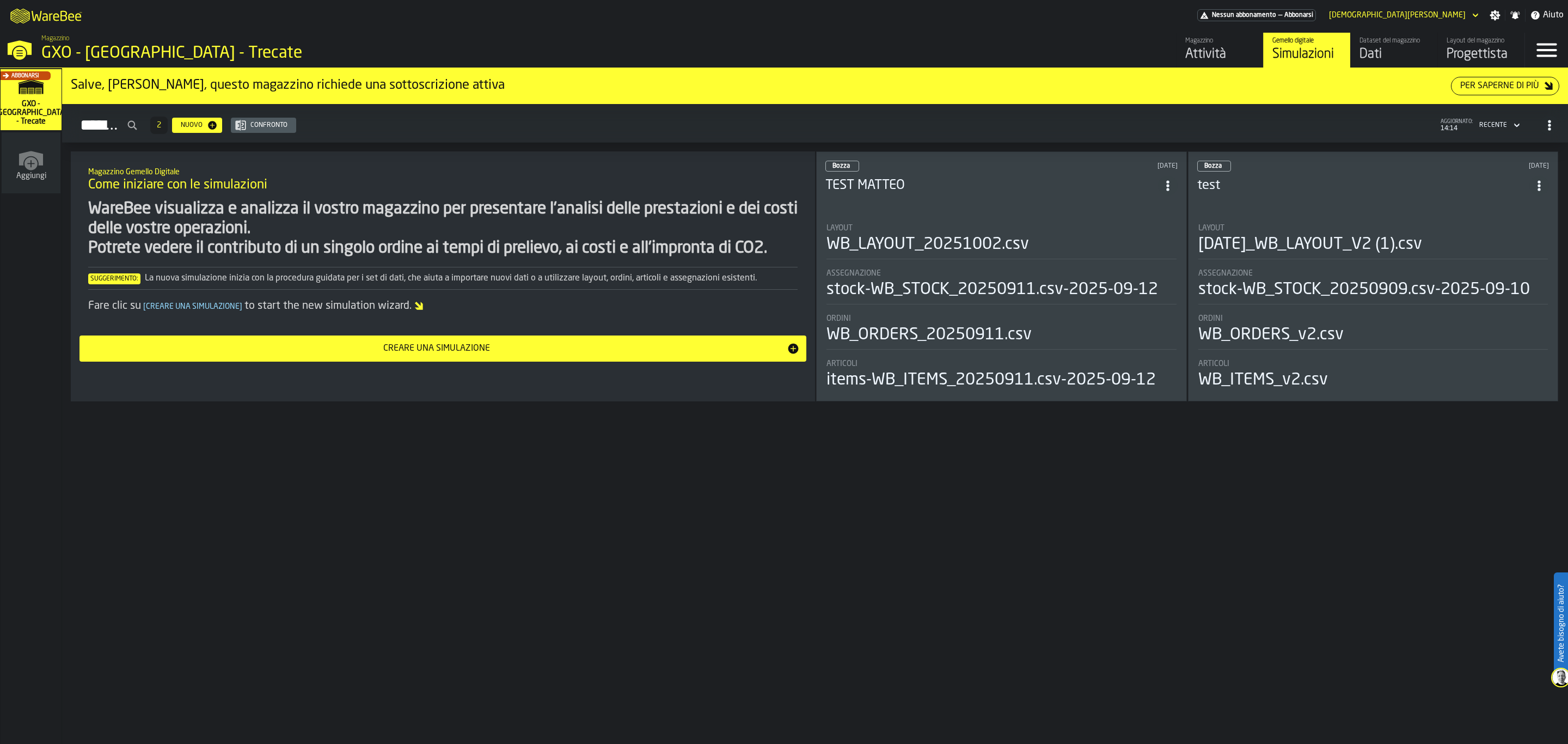
click at [1493, 49] on div "Progettista" at bounding box center [1482, 54] width 69 height 17
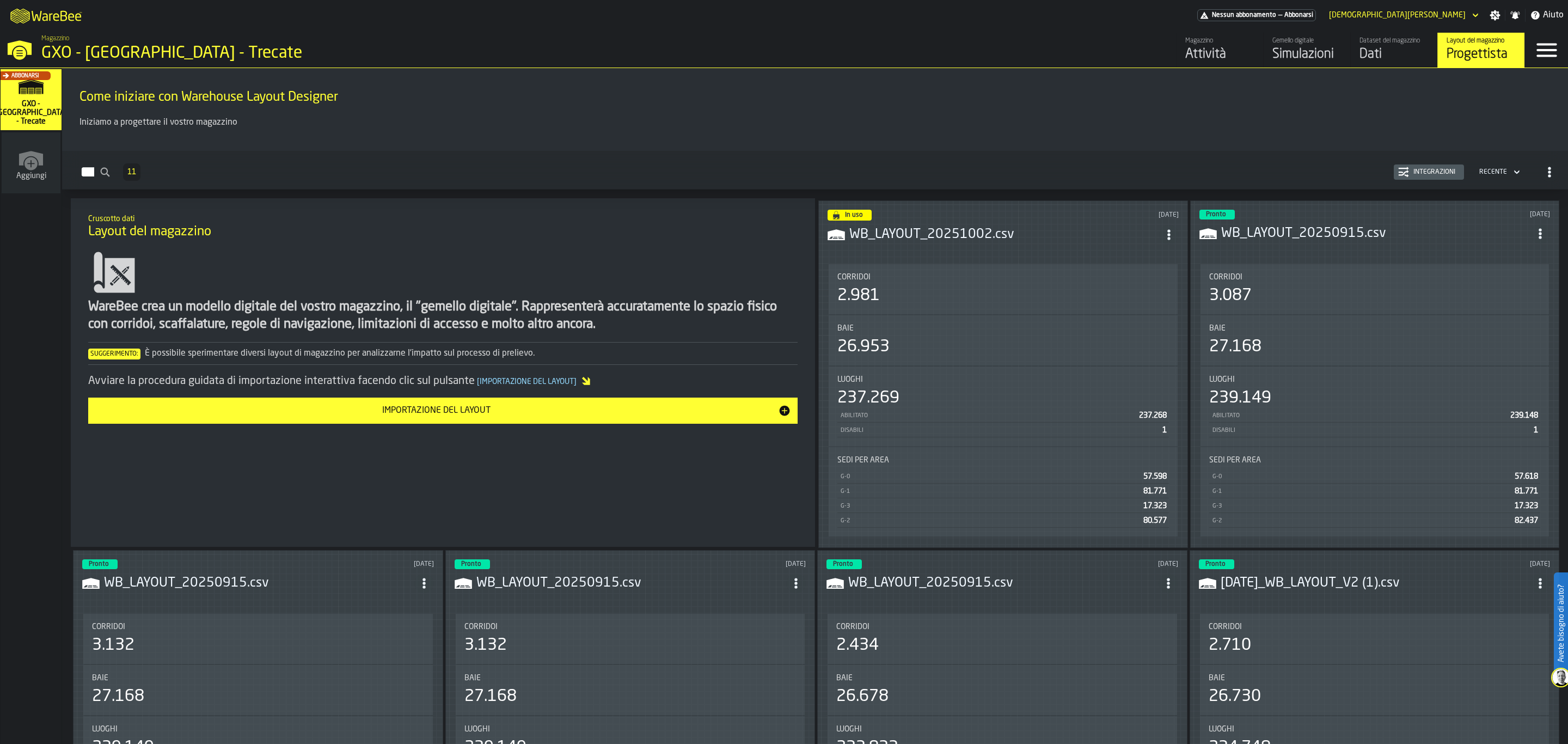
click at [1020, 257] on div "In uso [DATE] WB_LAYOUT_20251002.csv Corridoi 2.981 Baie 26.953 Luoghi 237.269 …" at bounding box center [1003, 374] width 369 height 347
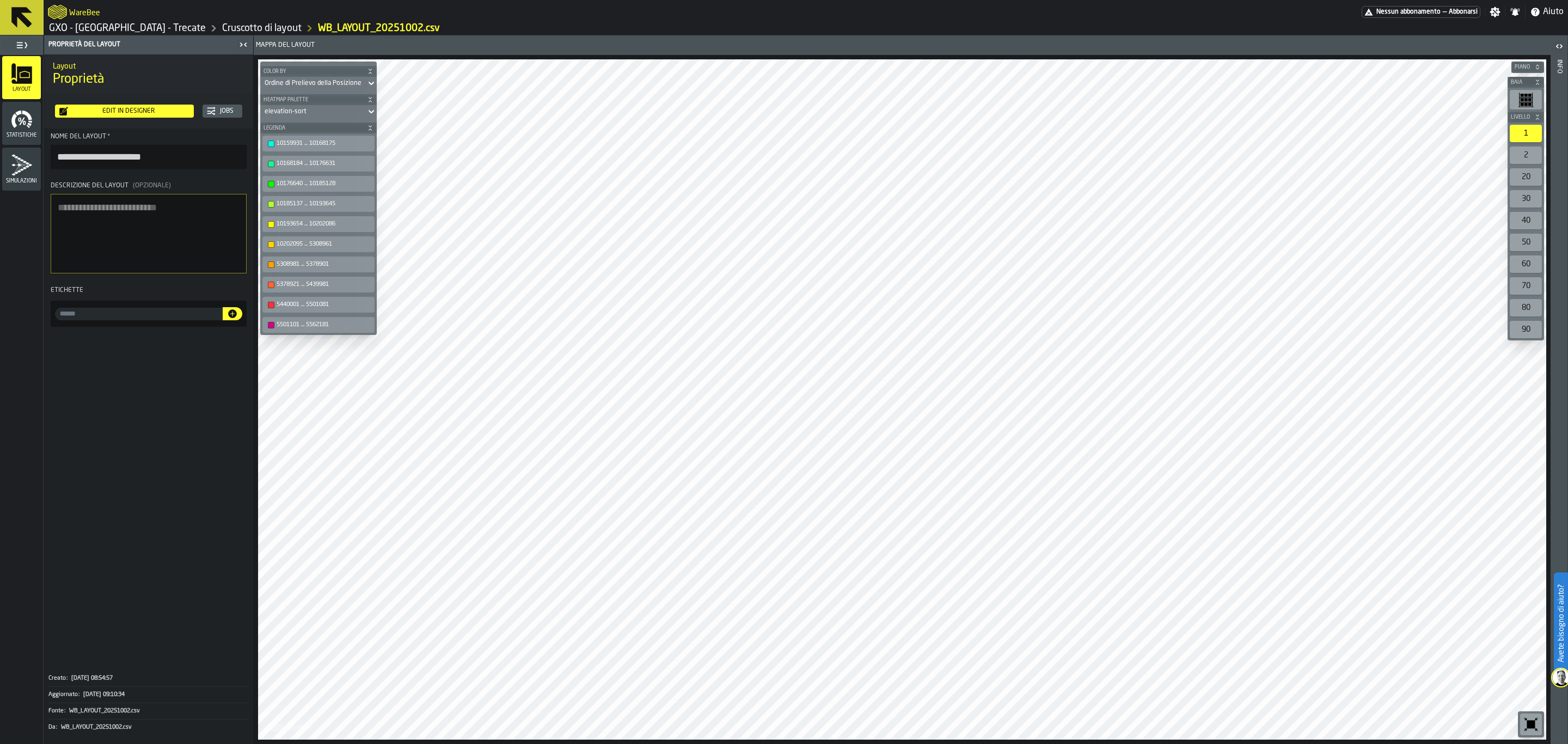
click at [97, 109] on div "Edit in Designer" at bounding box center [129, 110] width 122 height 7
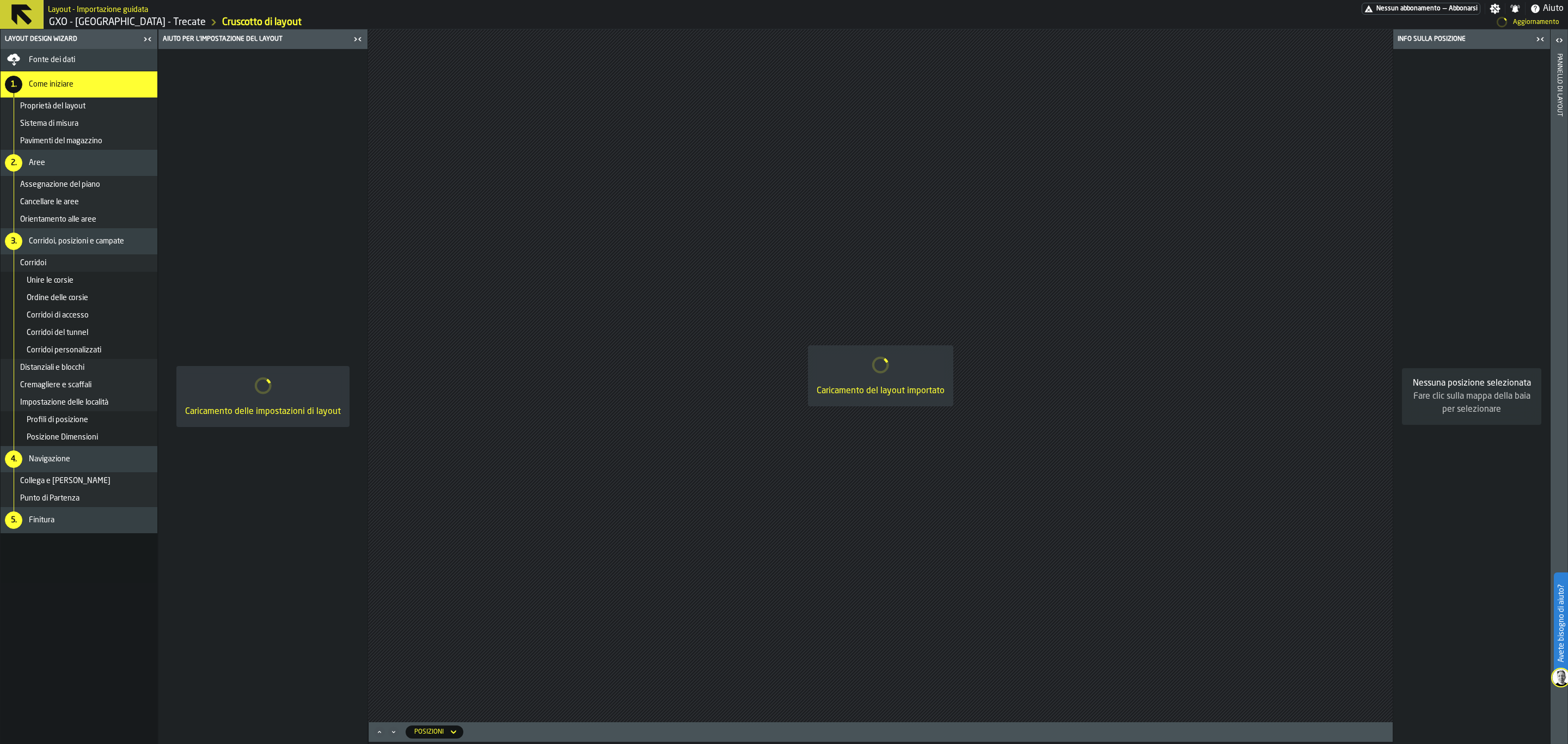
click at [1539, 40] on icon "button-toggle-Chiudimi" at bounding box center [1541, 40] width 13 height 13
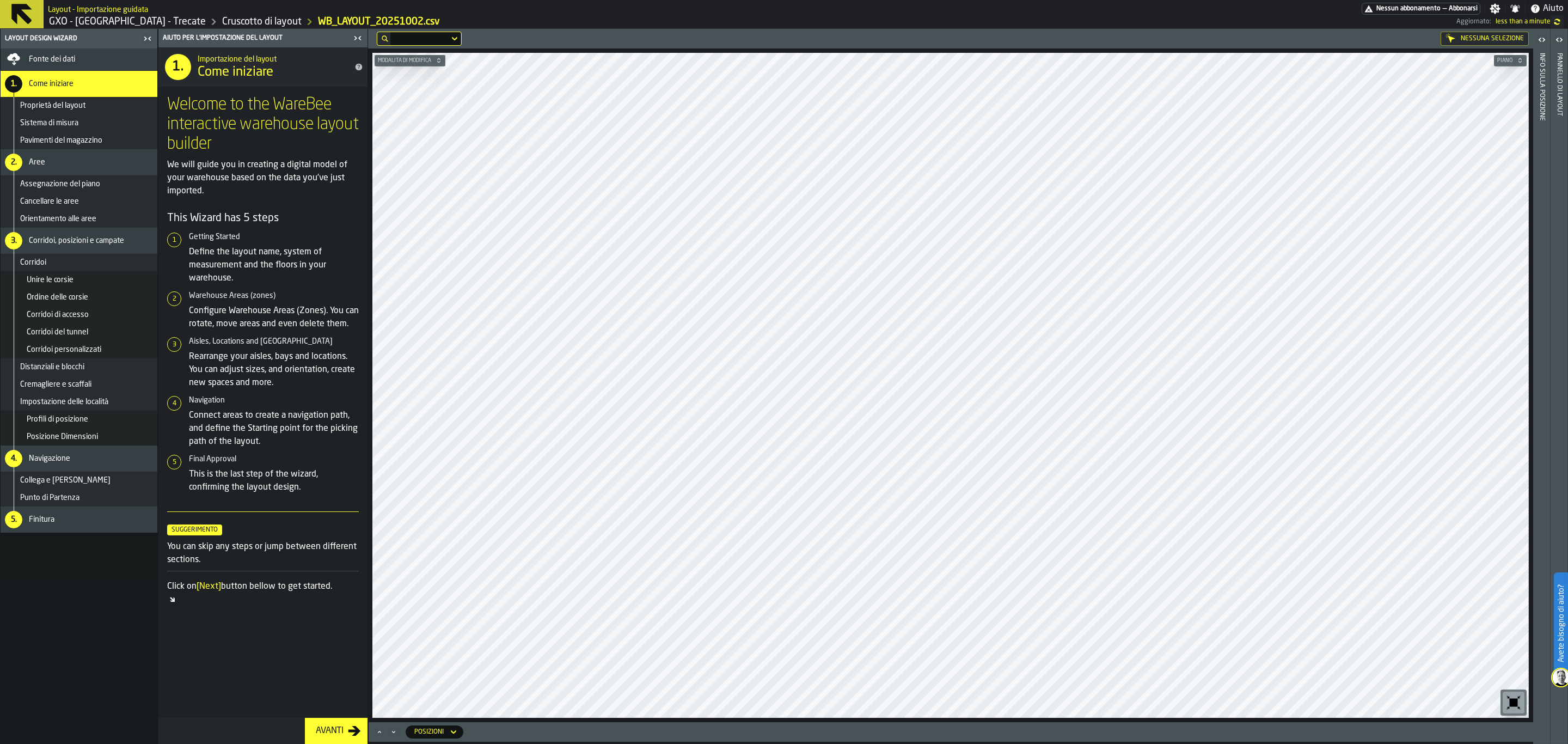
drag, startPoint x: 101, startPoint y: 474, endPoint x: 101, endPoint y: 453, distance: 21.0
click at [101, 474] on div "Collega e [PERSON_NAME]" at bounding box center [79, 480] width 157 height 17
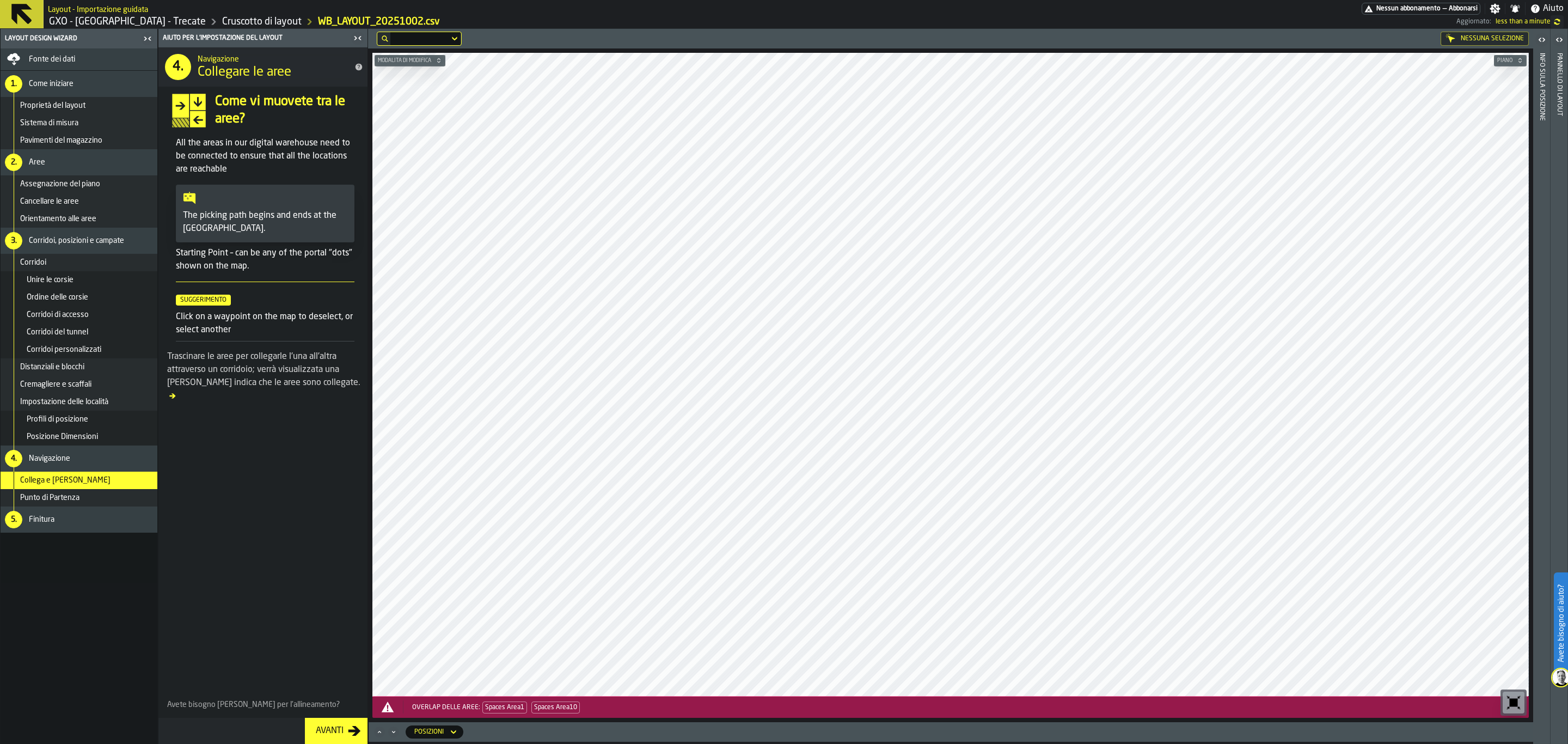
click at [101, 433] on div "Posizione Dimensioni" at bounding box center [90, 437] width 127 height 9
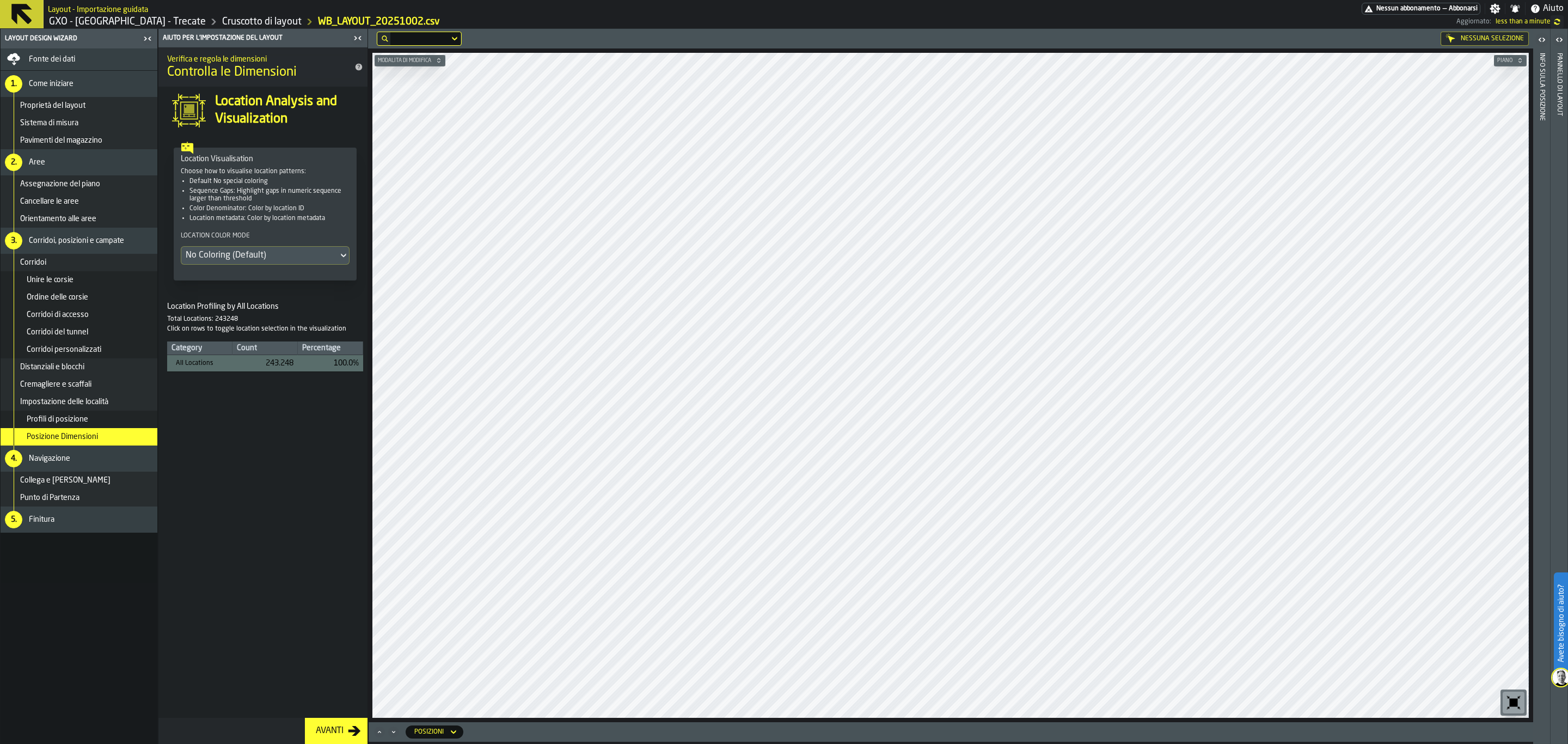
click at [101, 413] on div "Profili di posizione" at bounding box center [79, 419] width 157 height 17
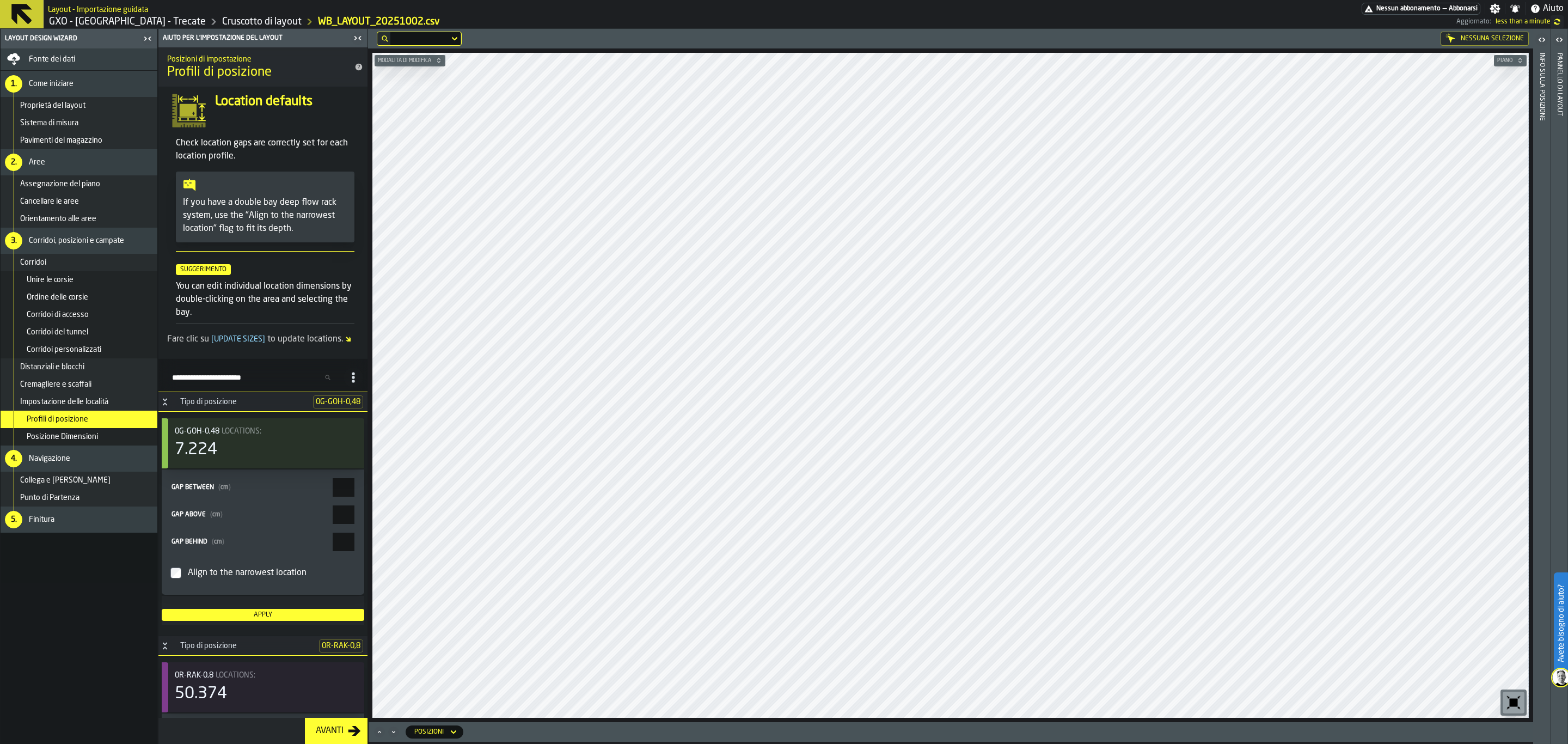
click at [101, 404] on span "Impostazione delle località" at bounding box center [63, 402] width 88 height 9
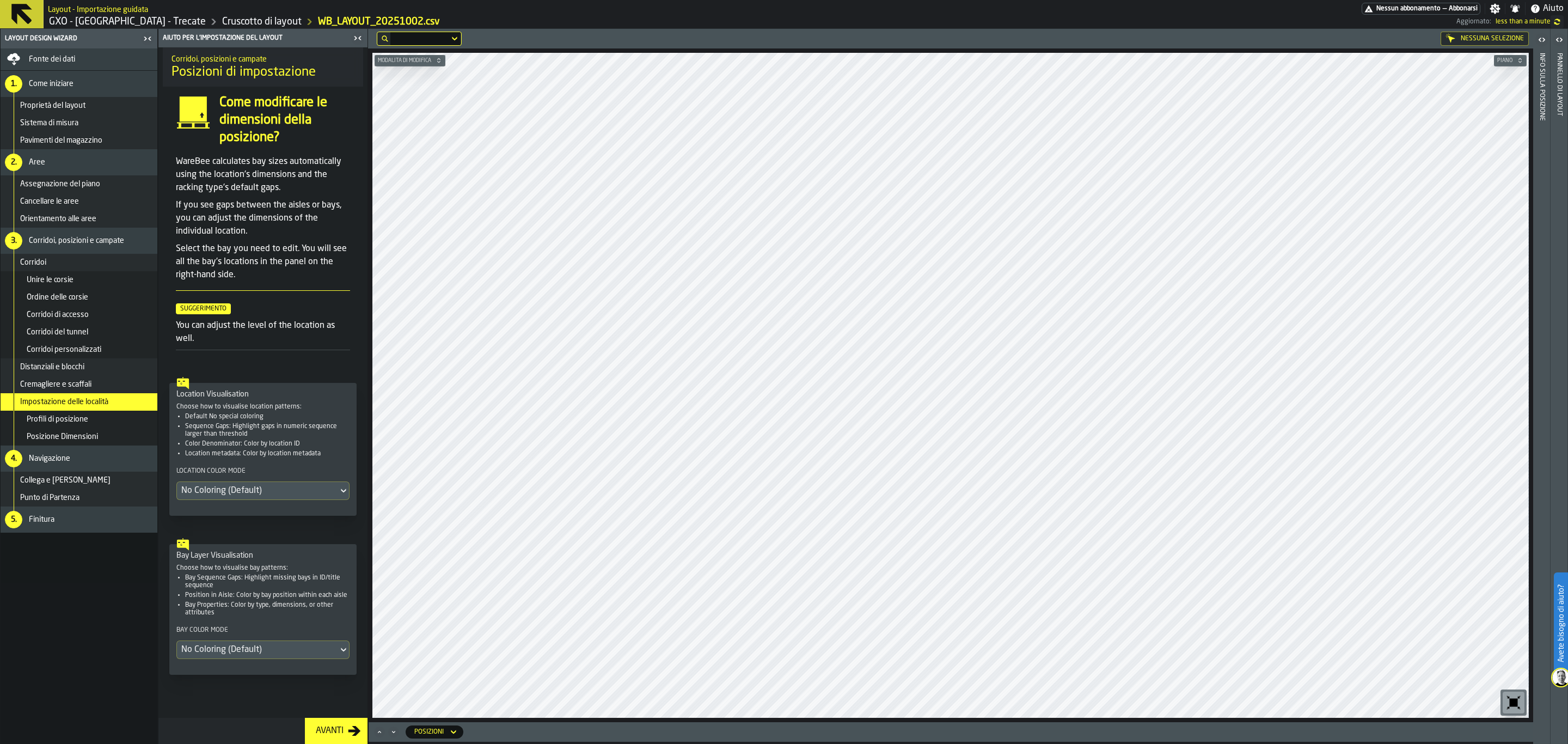
scroll to position [31, 0]
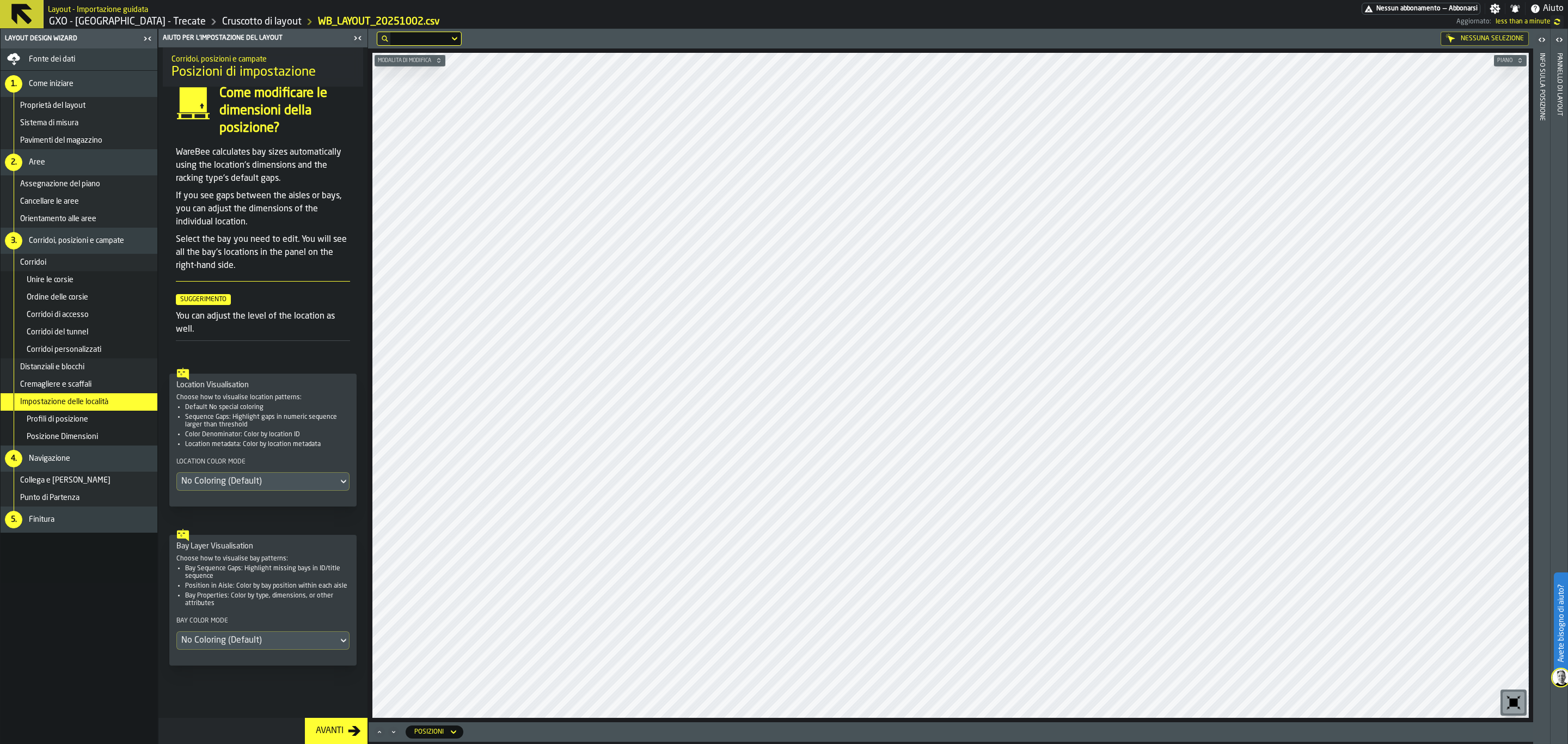
click at [243, 476] on div "No Coloring (Default)" at bounding box center [257, 481] width 152 height 13
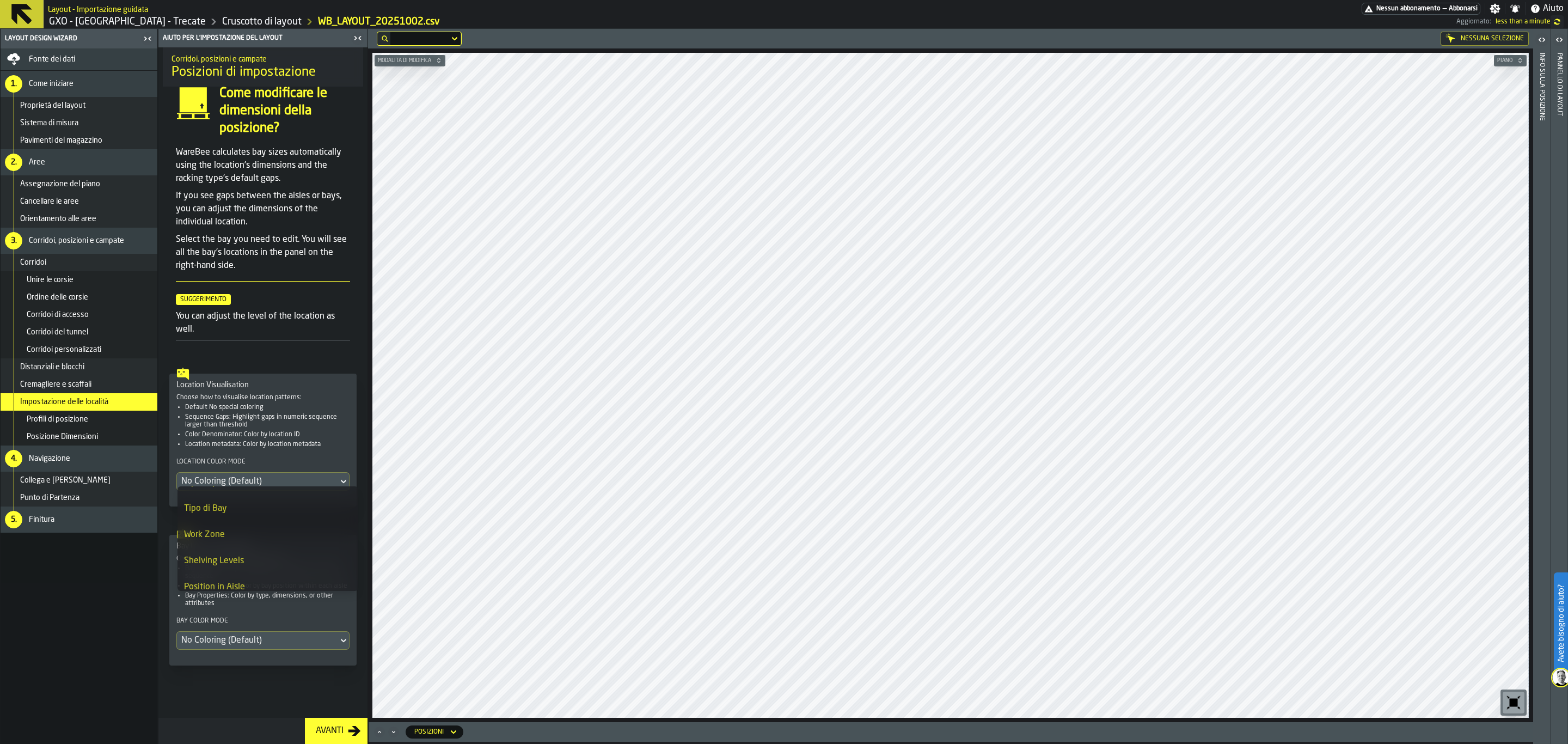
scroll to position [399, 0]
click at [283, 530] on li "Picking Sequence" at bounding box center [268, 519] width 181 height 26
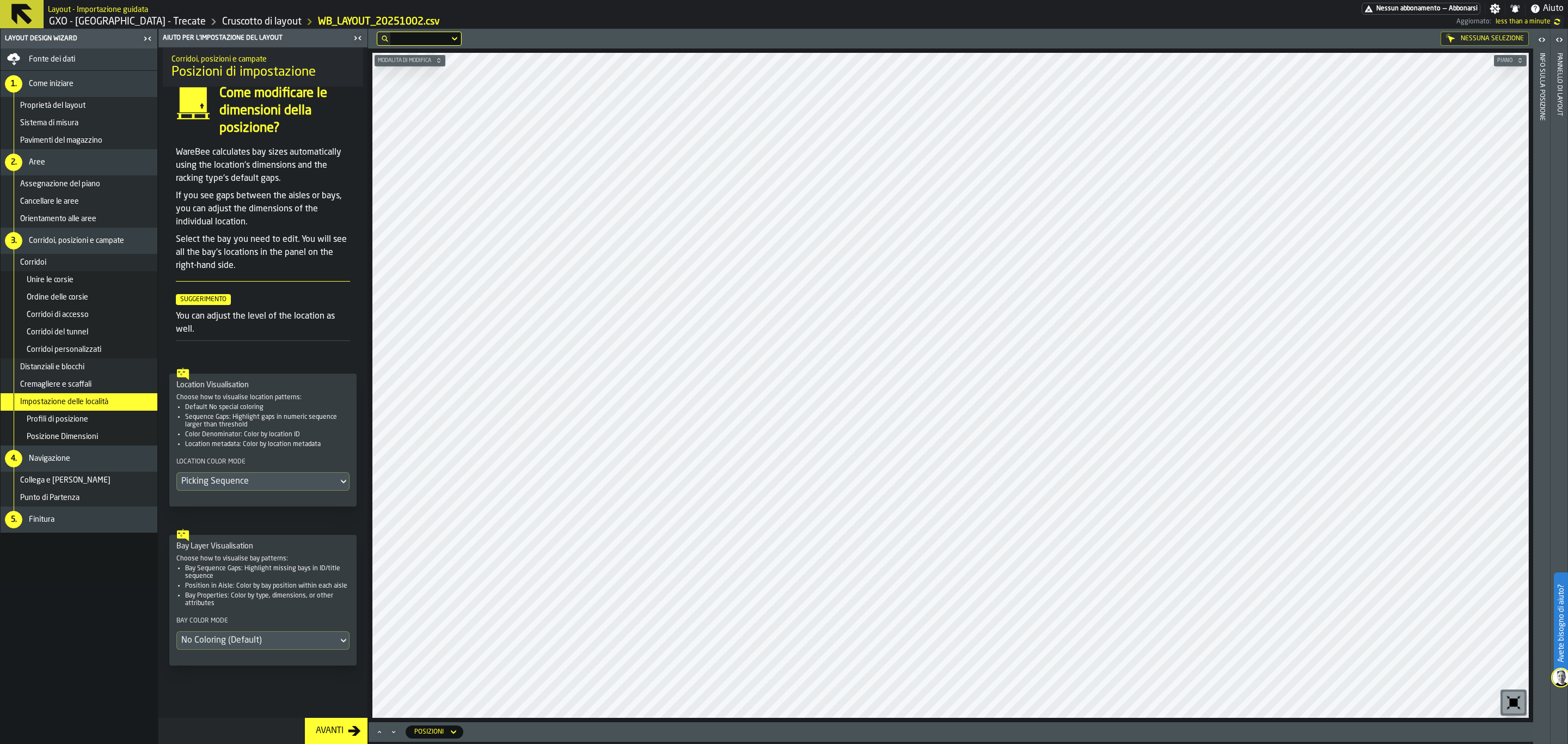
click at [253, 646] on div "No Coloring (Default)" at bounding box center [257, 641] width 152 height 13
click at [244, 691] on div "Location Order" at bounding box center [225, 690] width 81 height 13
click at [318, 731] on div "Avanti" at bounding box center [330, 731] width 36 height 13
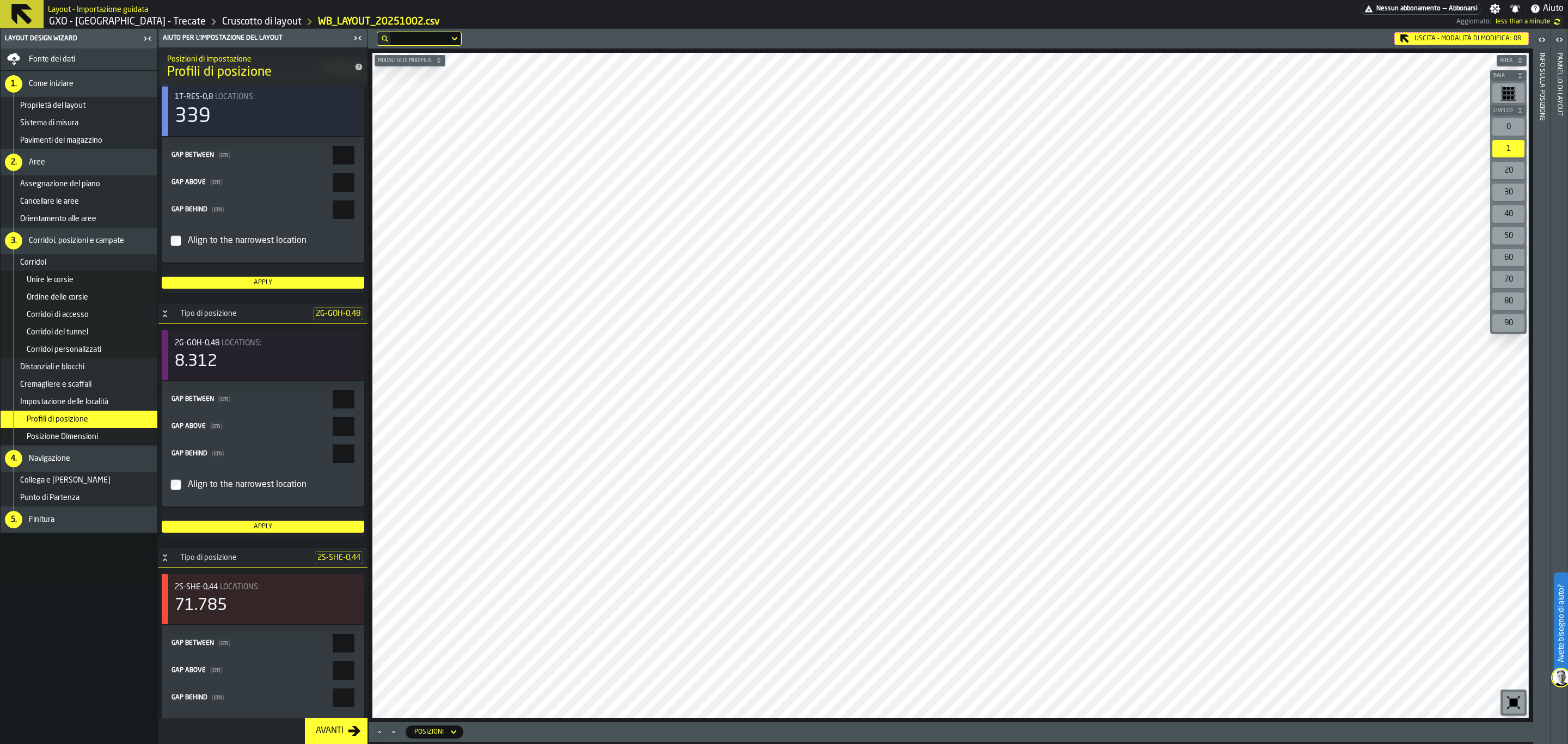
scroll to position [1747, 0]
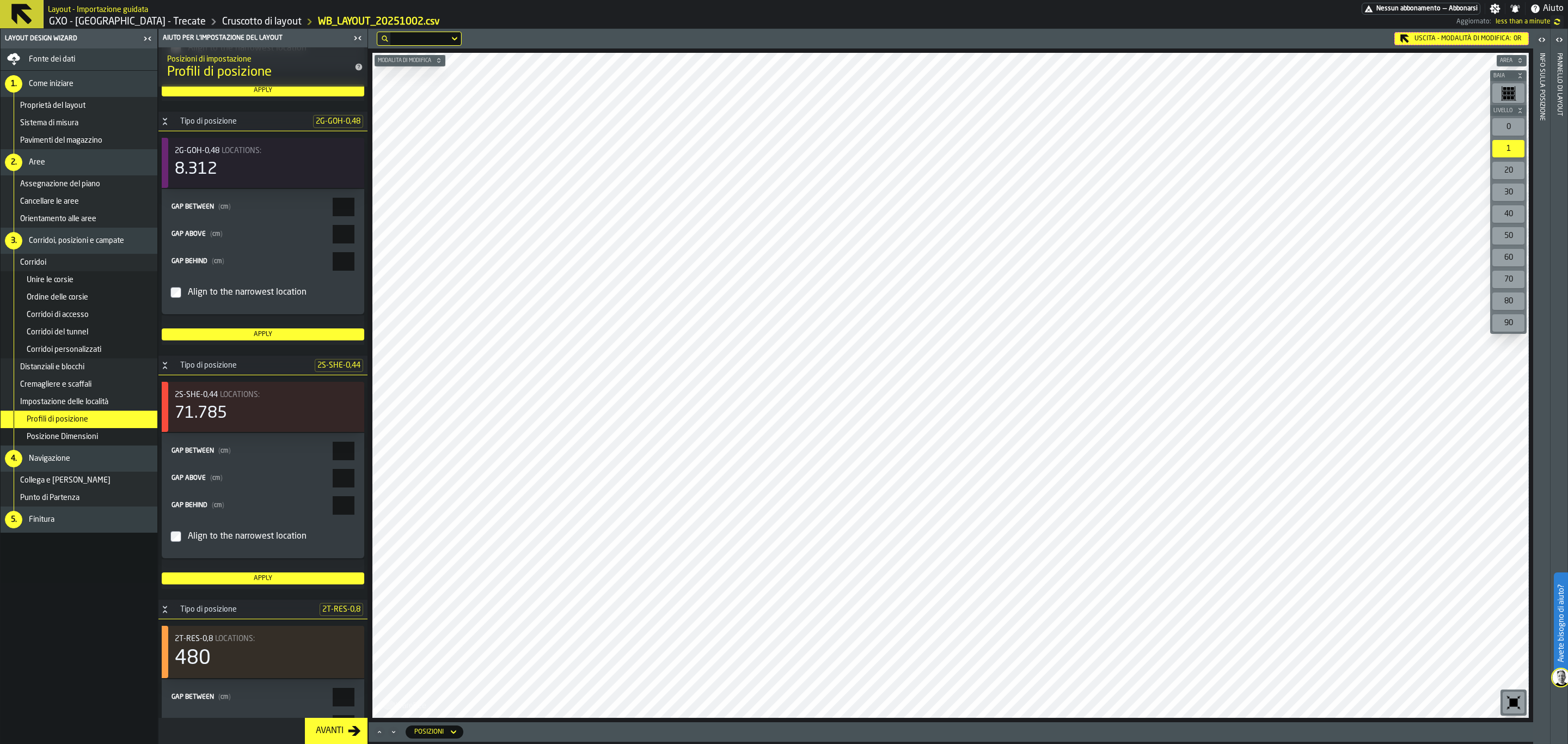
click at [100, 405] on span "Impostazione delle località" at bounding box center [63, 402] width 88 height 9
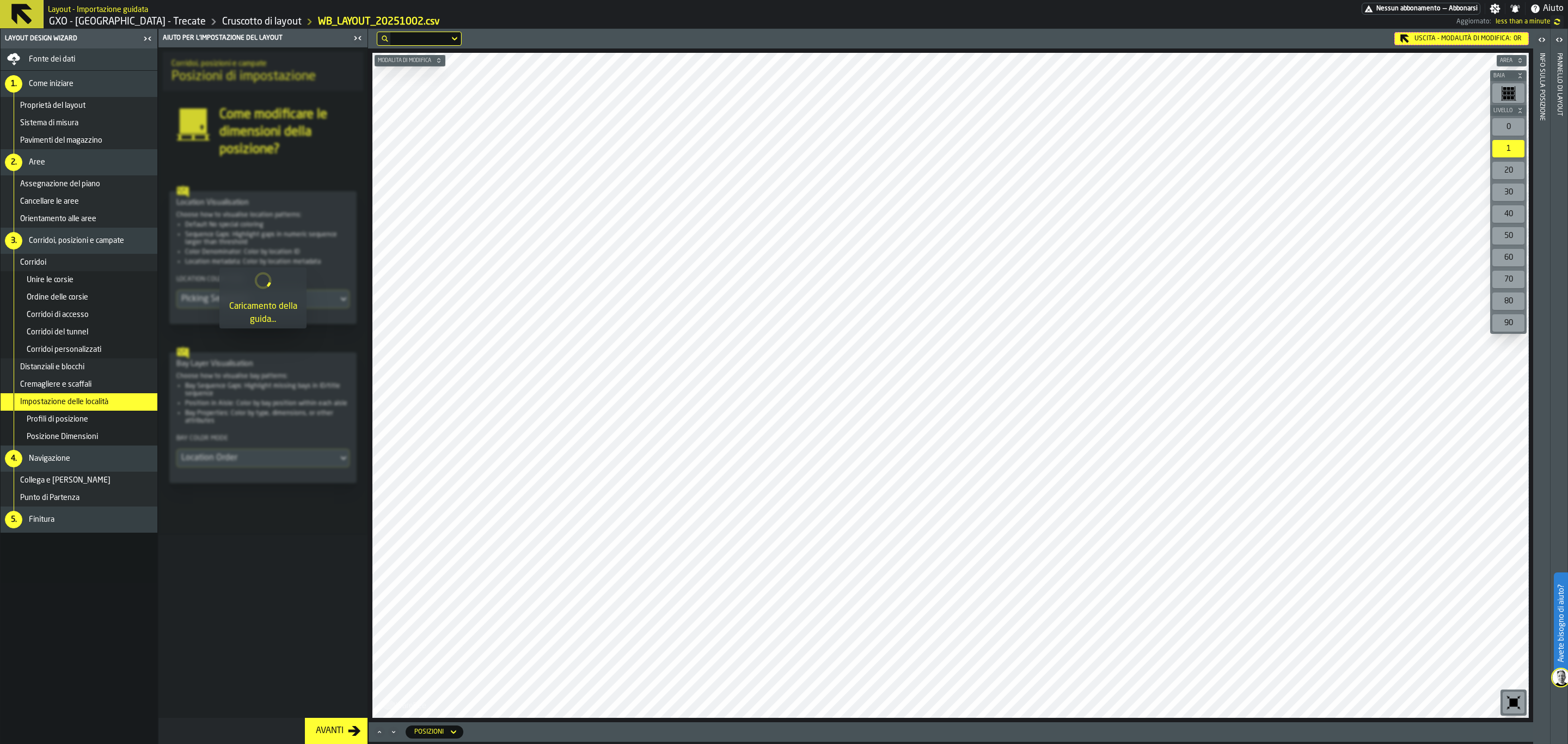
scroll to position [0, 0]
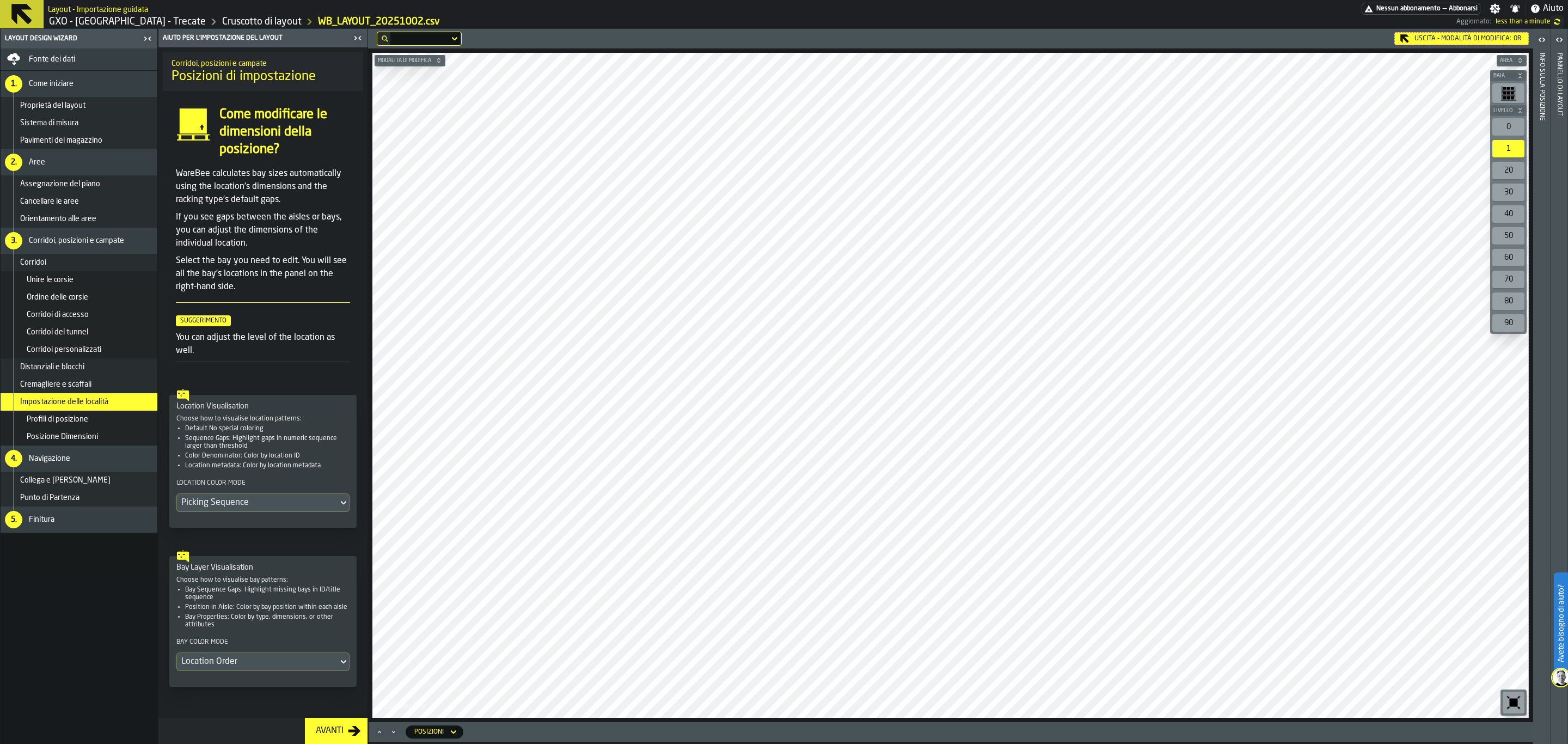
click at [101, 389] on div "Cremagliere e scaffali" at bounding box center [86, 384] width 133 height 9
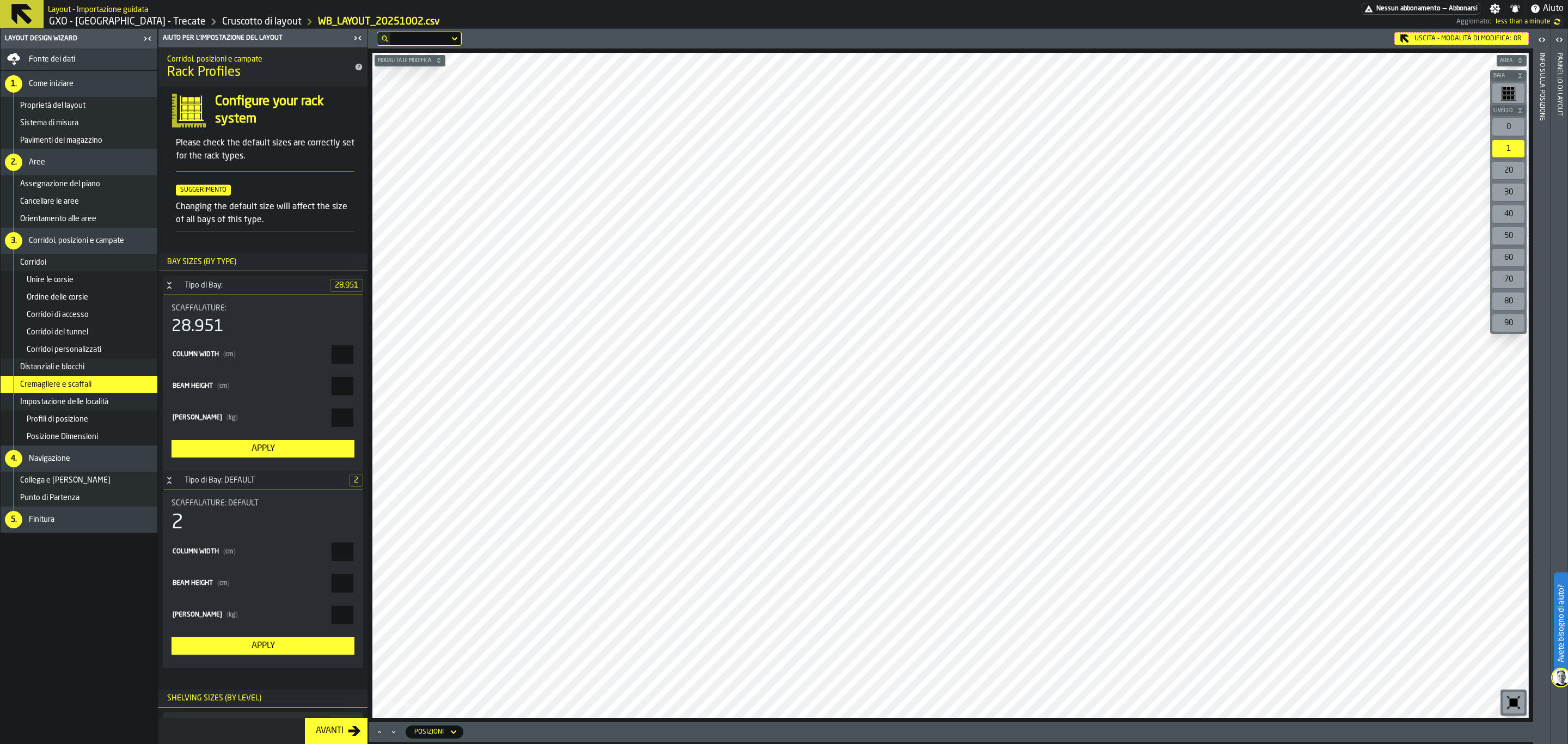
click at [360, 41] on icon "button-toggle-Chiudimi" at bounding box center [358, 38] width 13 height 13
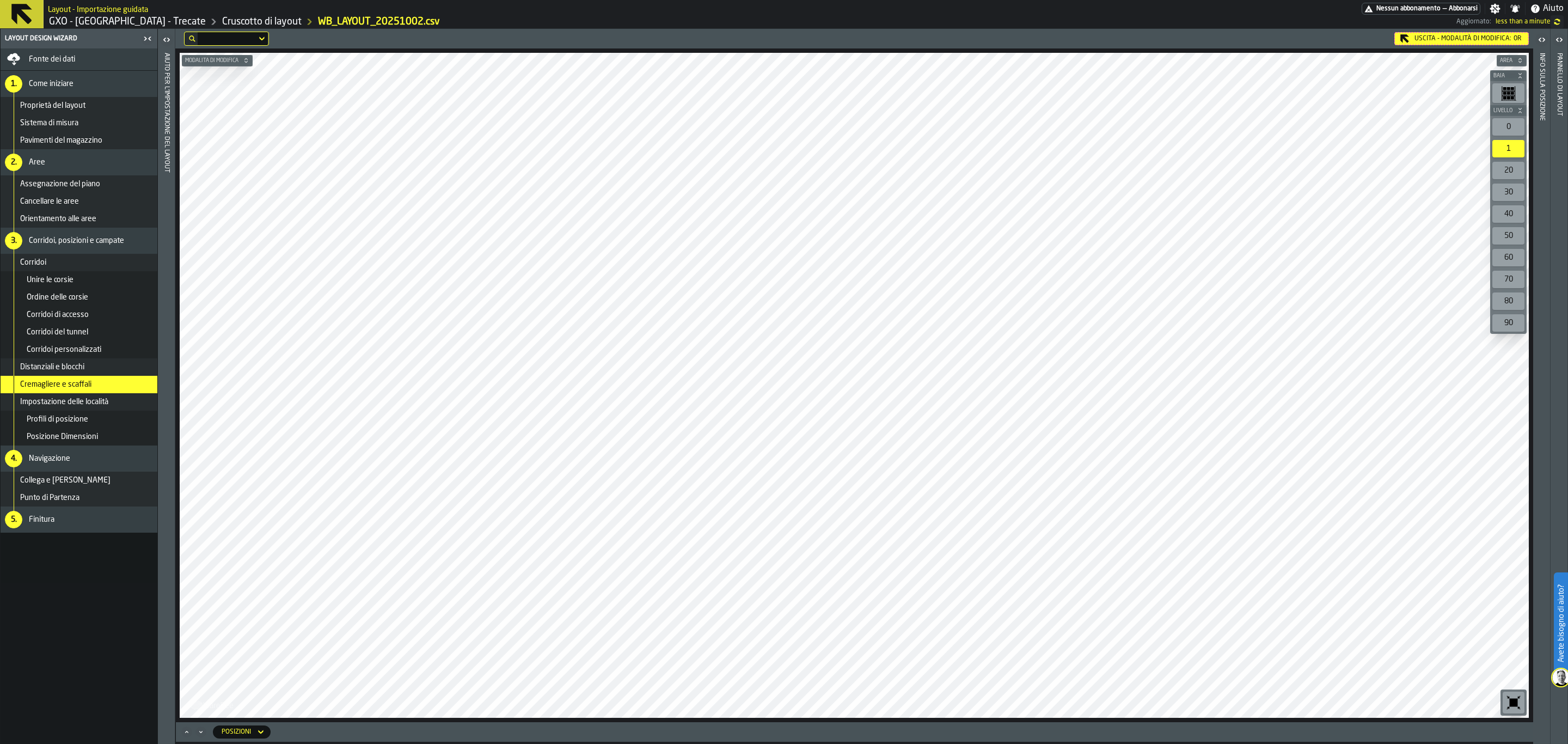
click at [1473, 41] on div "Uscita - Modalità di Modifica: 0R" at bounding box center [1462, 39] width 135 height 13
click at [1470, 38] on div "Uscita - Modalità di Modifica: 0R" at bounding box center [1462, 39] width 135 height 13
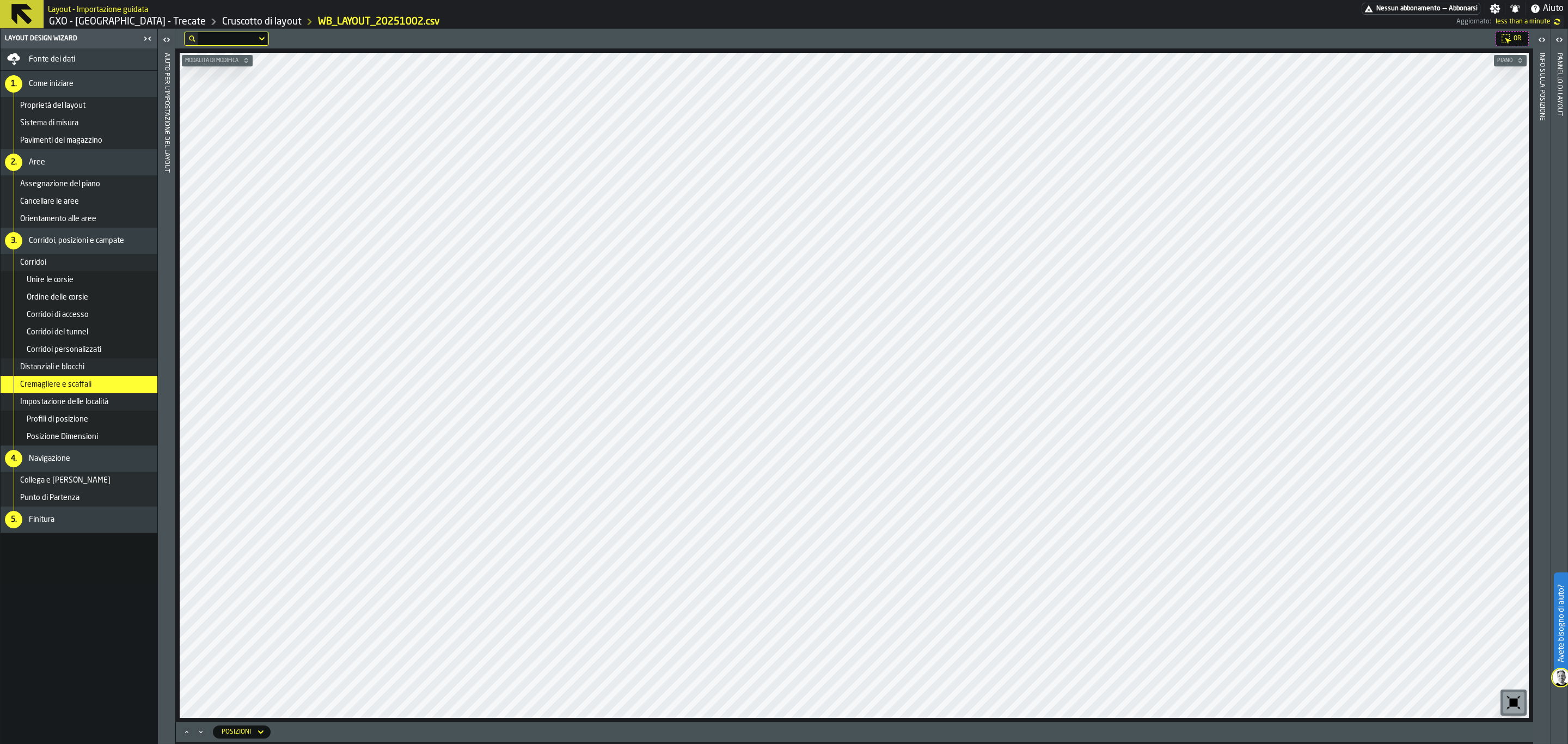
click at [26, 21] on icon at bounding box center [21, 14] width 21 height 21
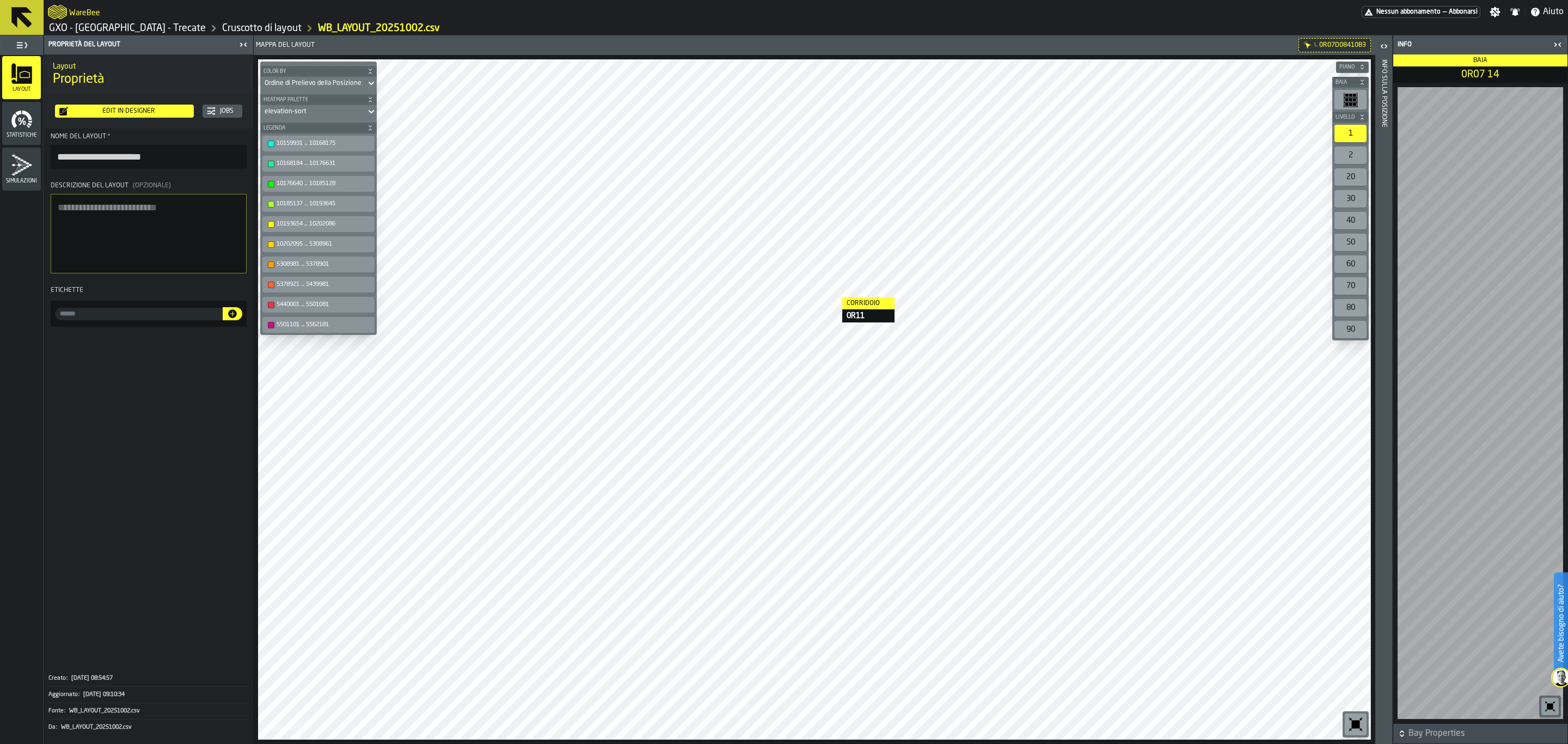
click at [832, 297] on div at bounding box center [814, 399] width 1112 height 681
click at [1075, 326] on div at bounding box center [814, 399] width 1112 height 681
click at [12, 18] on icon at bounding box center [21, 17] width 21 height 21
